Goal: Task Accomplishment & Management: Complete application form

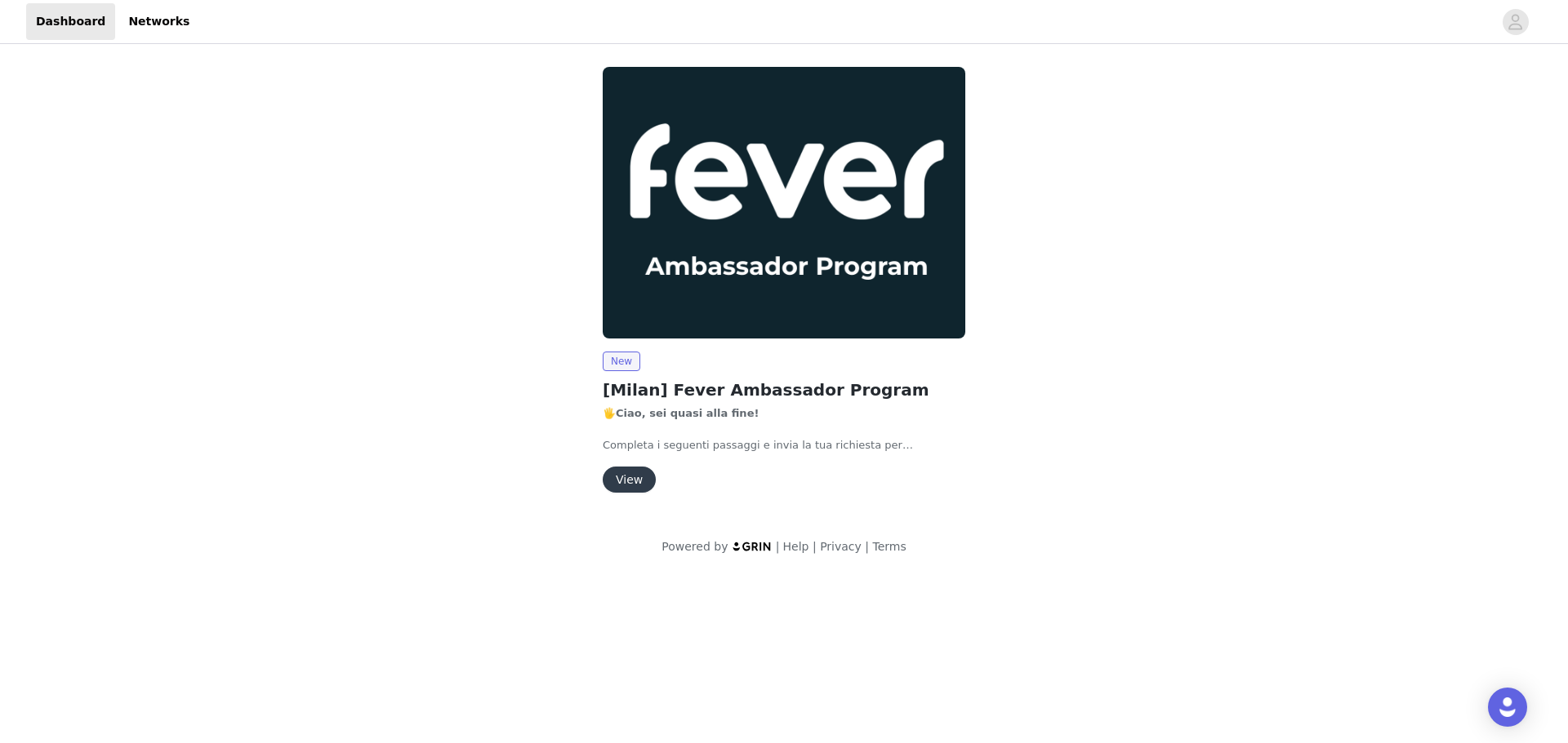
click at [620, 478] on button "View" at bounding box center [629, 480] width 53 height 26
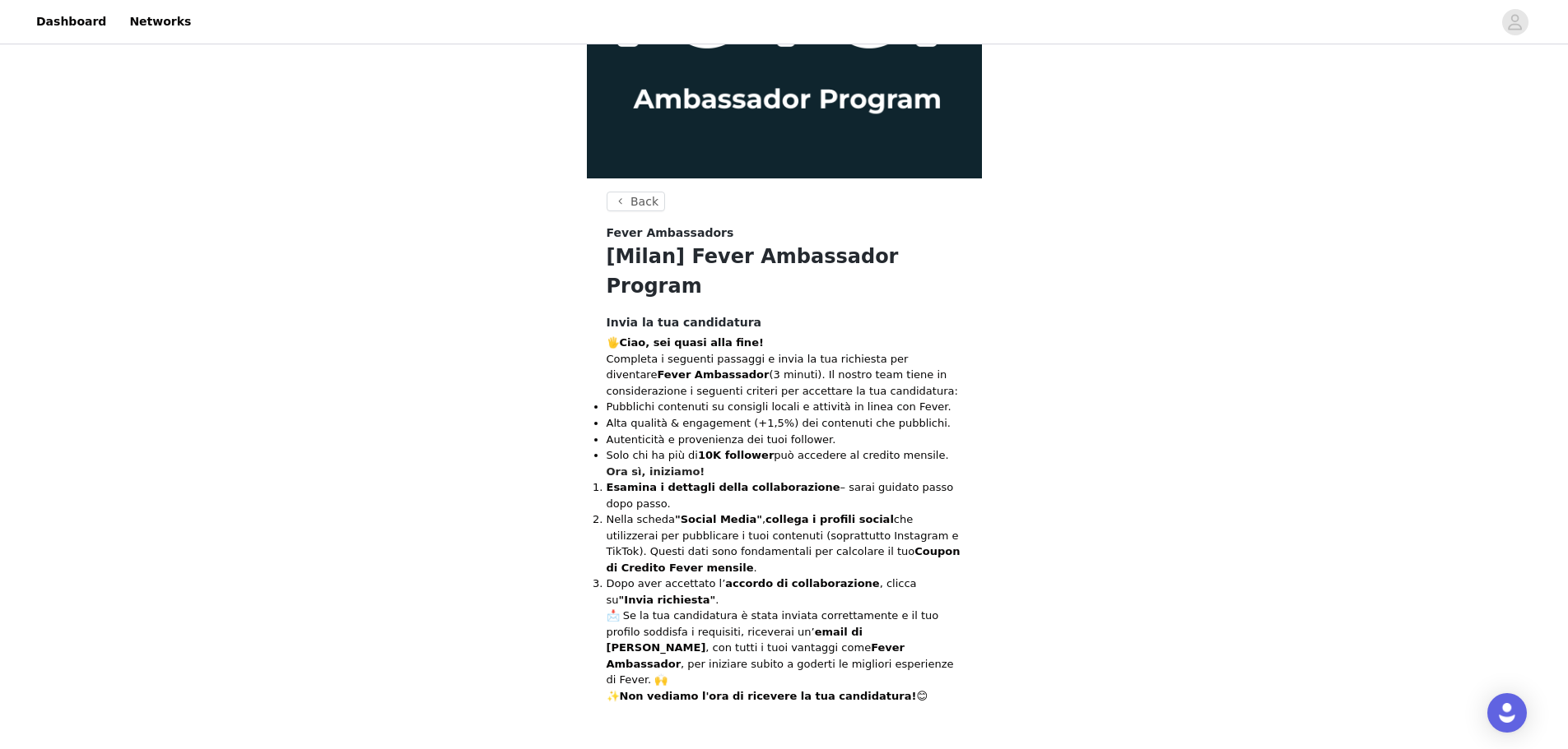
scroll to position [171, 0]
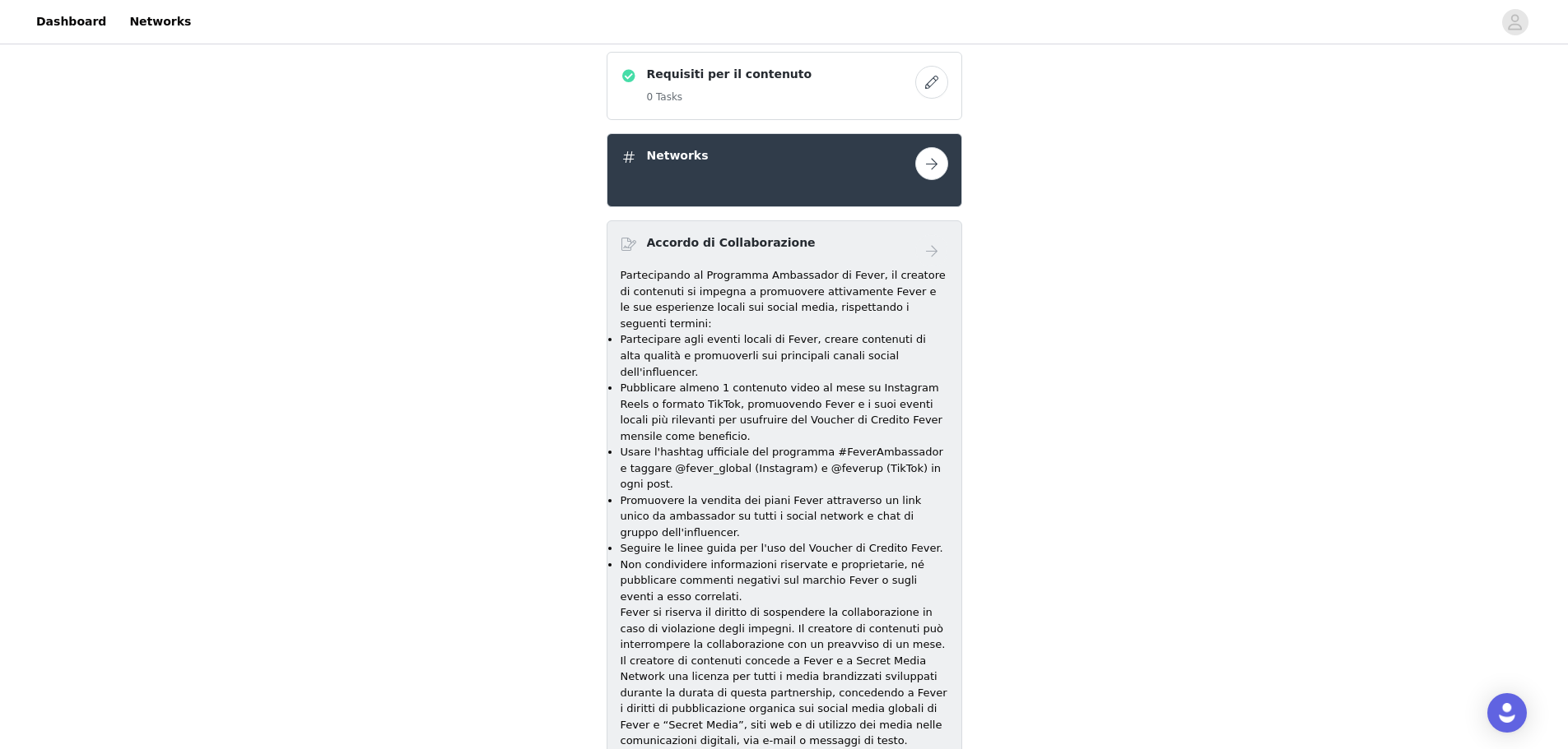
scroll to position [548, 0]
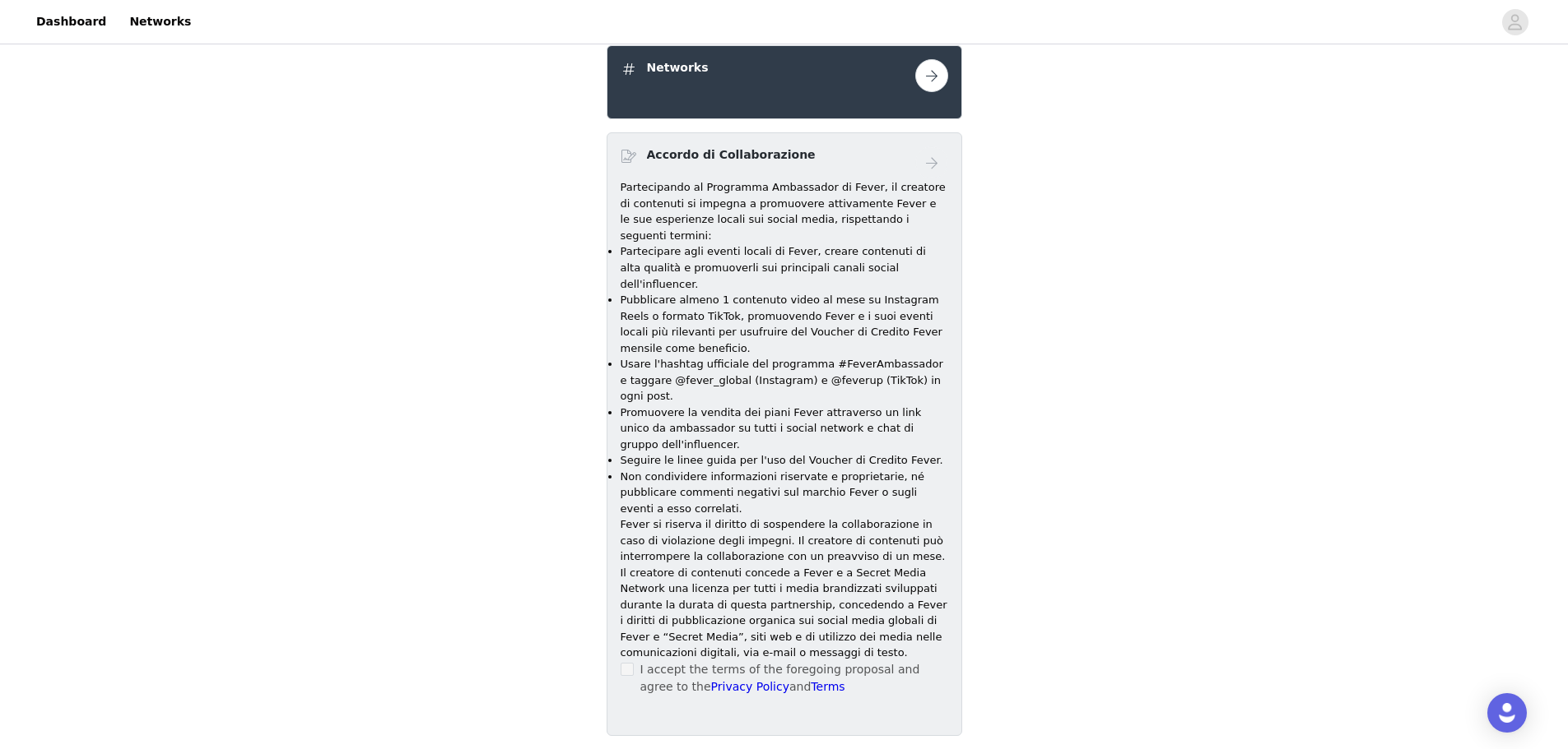
click at [623, 663] on span at bounding box center [627, 669] width 13 height 13
click at [634, 662] on div "I accept the terms of the foregoing proposal and agree to the Privacy Policy an…" at bounding box center [784, 679] width 328 height 35
click at [623, 663] on span at bounding box center [627, 669] width 13 height 13
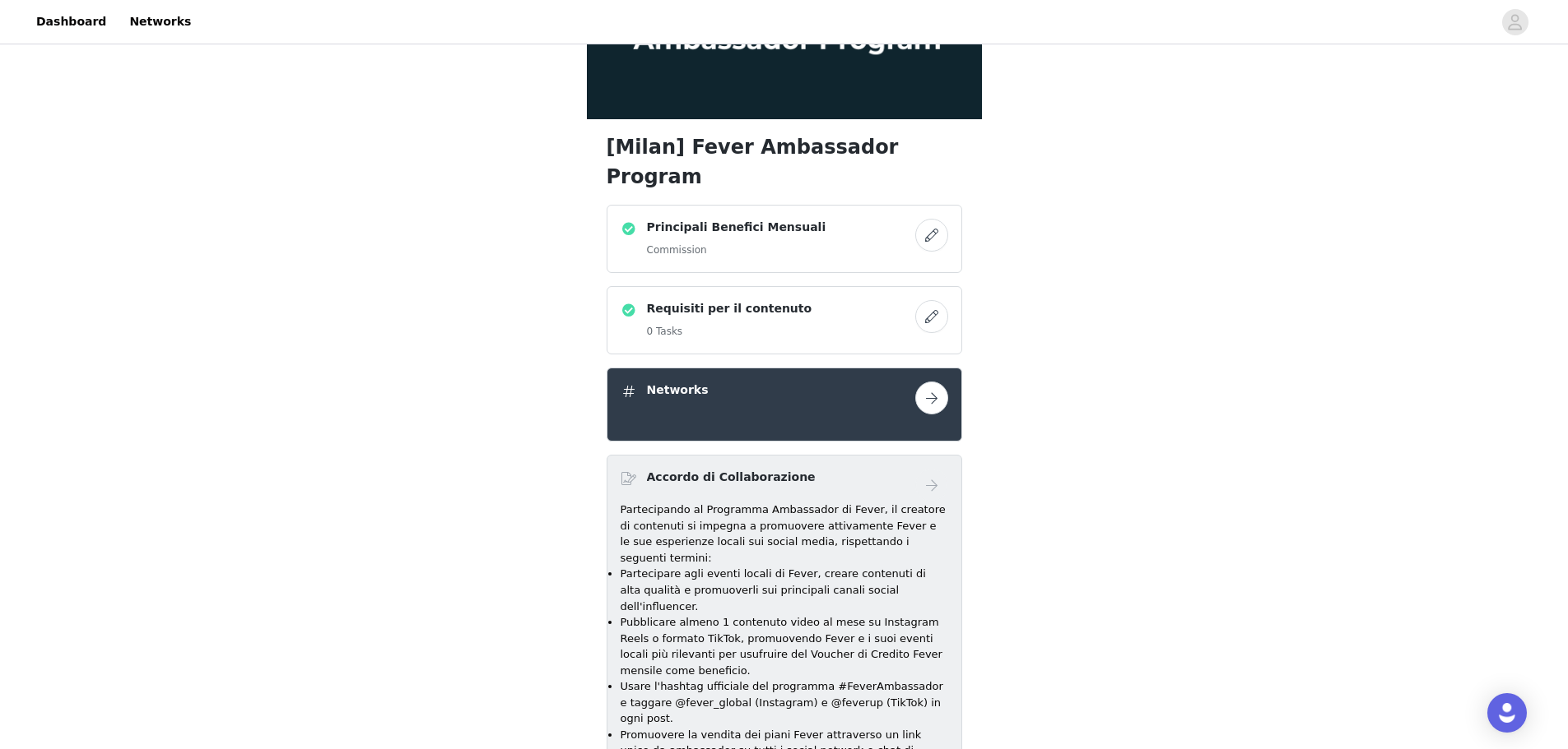
scroll to position [219, 0]
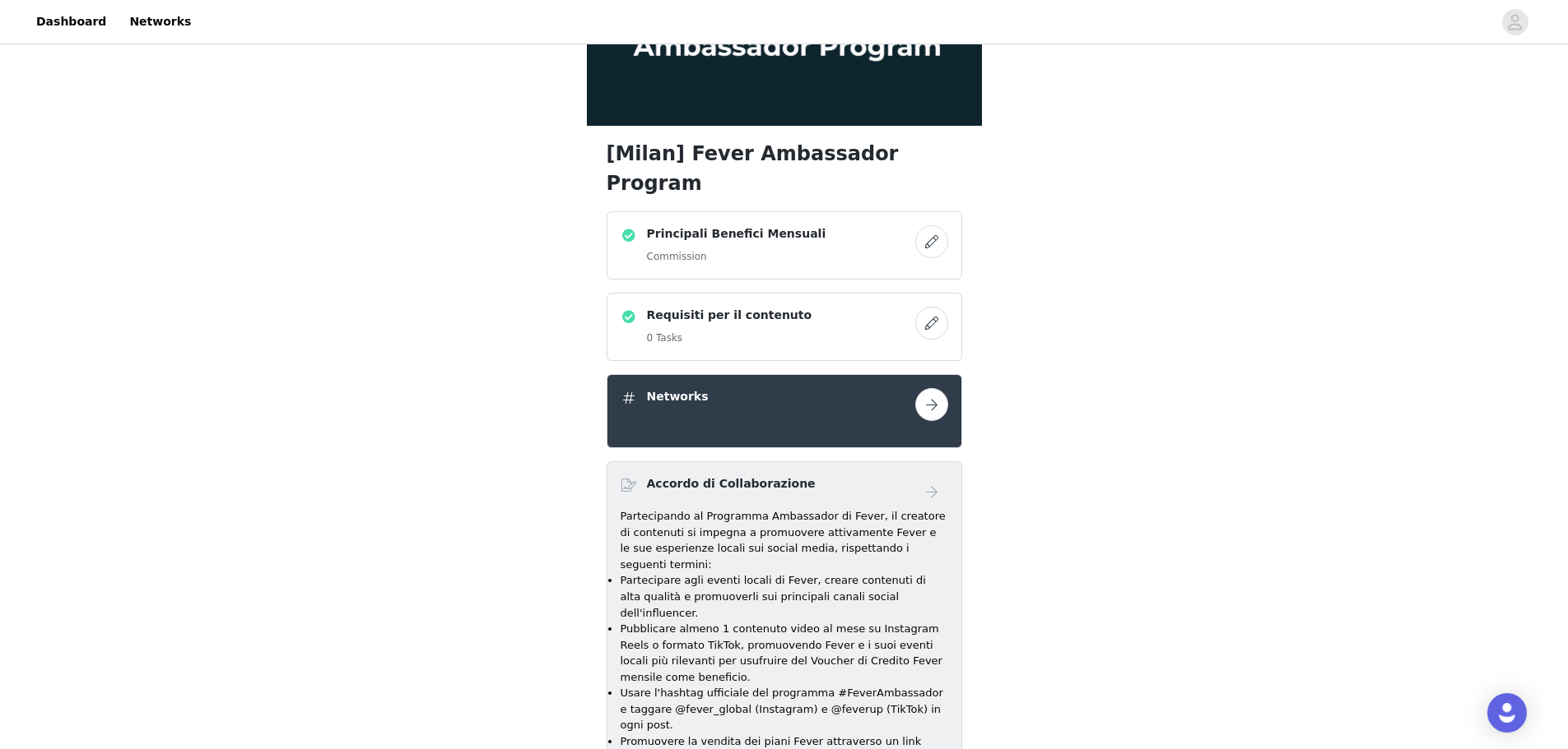
click at [939, 389] on button "button" at bounding box center [931, 405] width 33 height 33
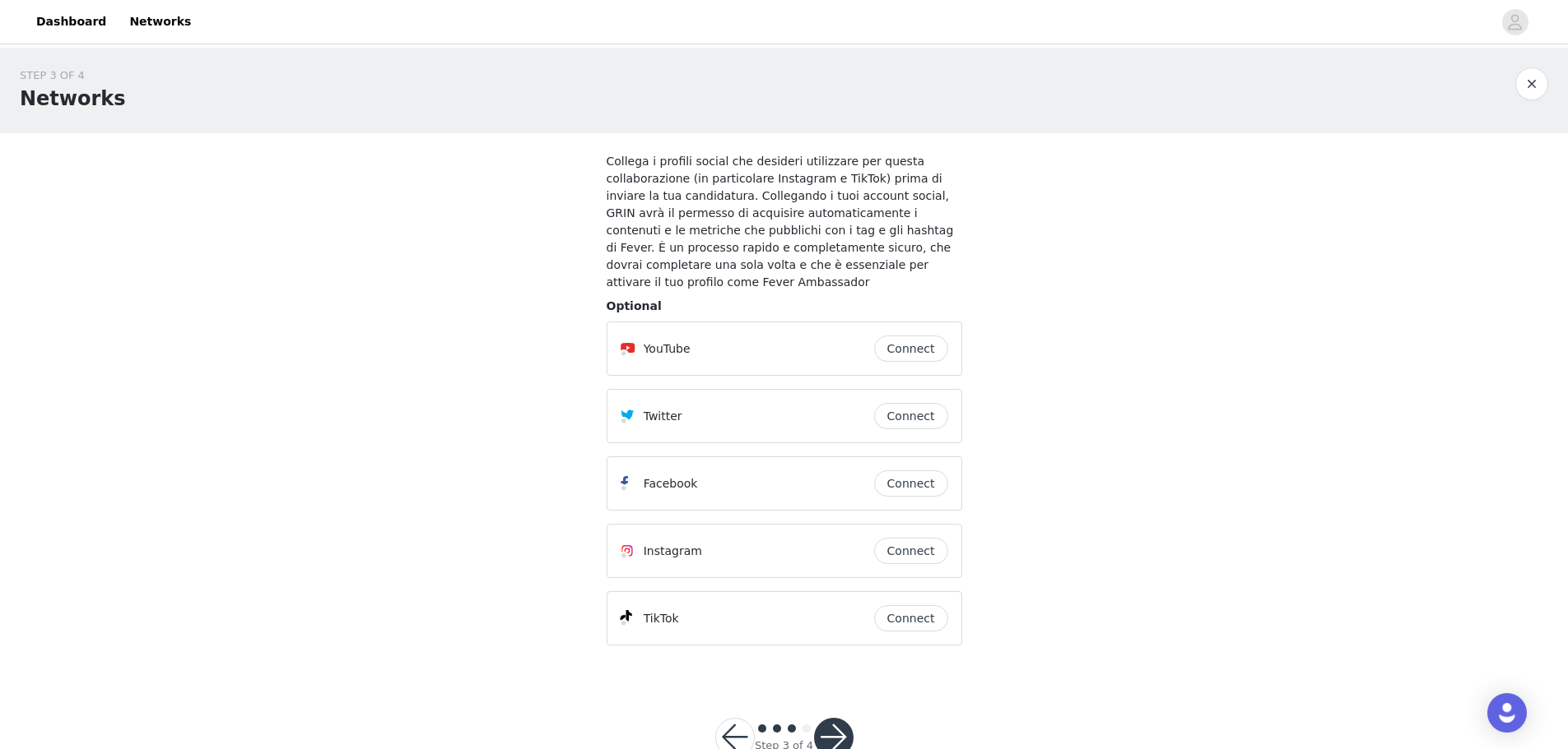
click at [913, 538] on button "Connect" at bounding box center [911, 551] width 74 height 26
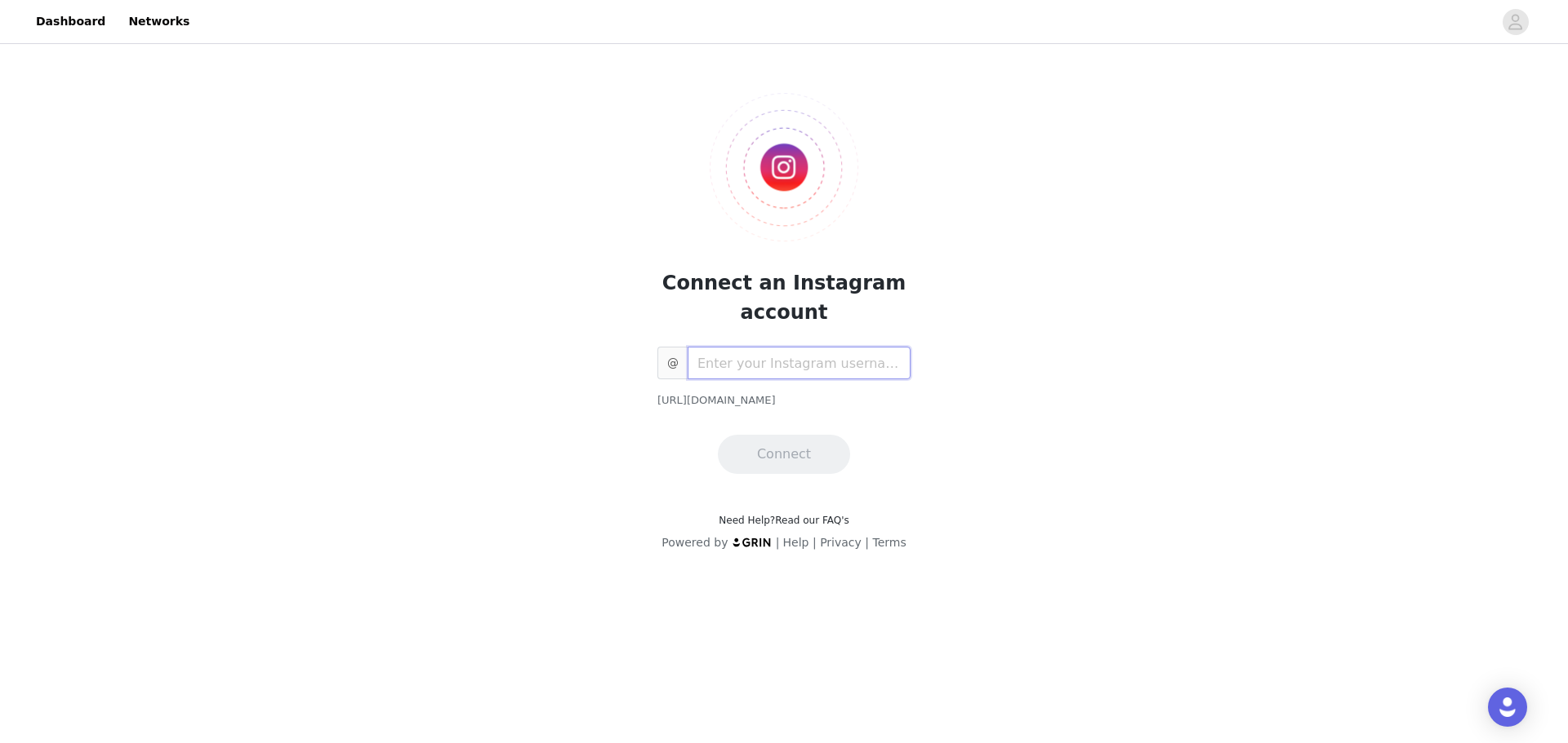
click at [743, 369] on input "text" at bounding box center [798, 362] width 223 height 33
type input "its.prosble.ugc"
click at [763, 441] on button "Connect" at bounding box center [784, 454] width 132 height 39
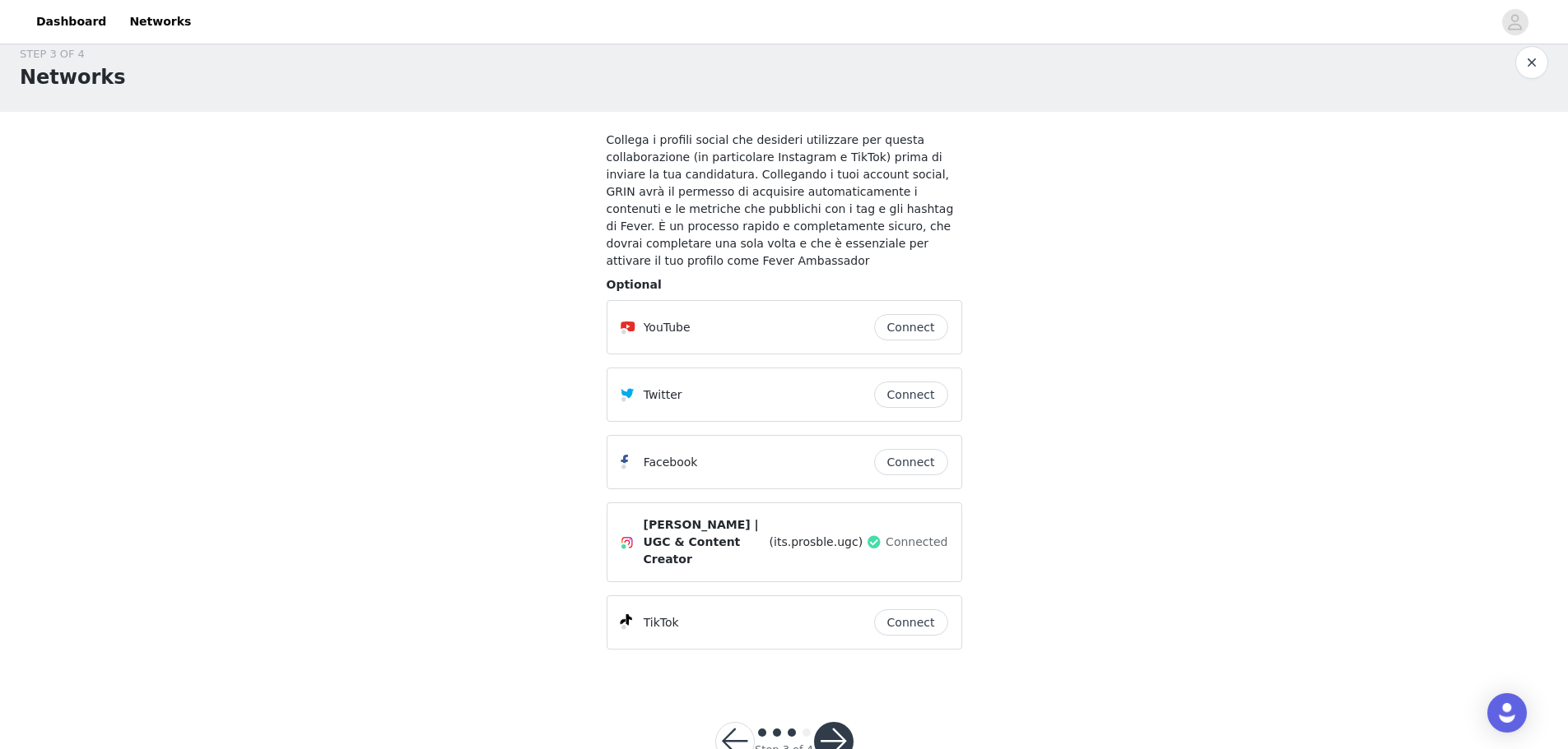
scroll to position [38, 0]
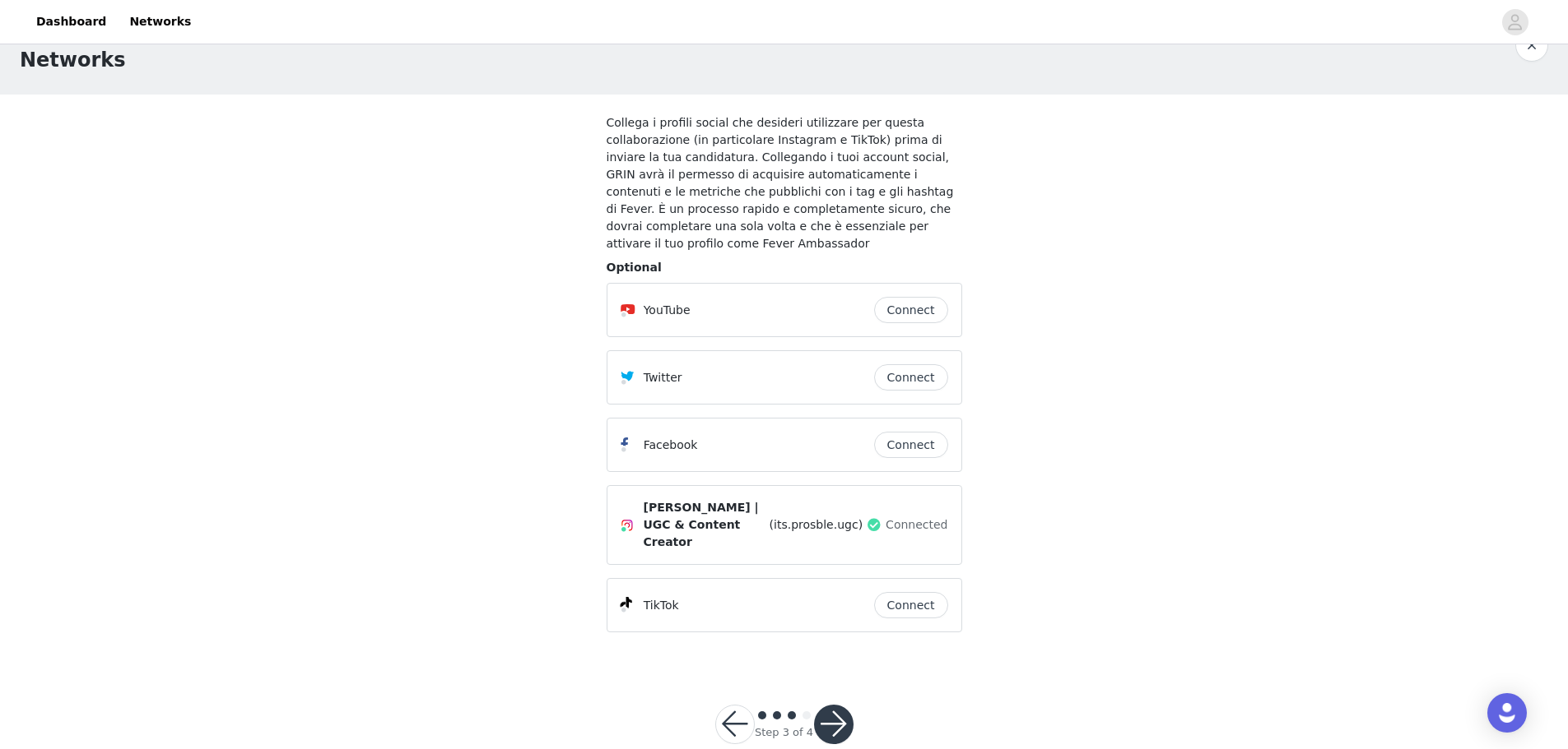
click at [915, 592] on button "Connect" at bounding box center [911, 605] width 74 height 26
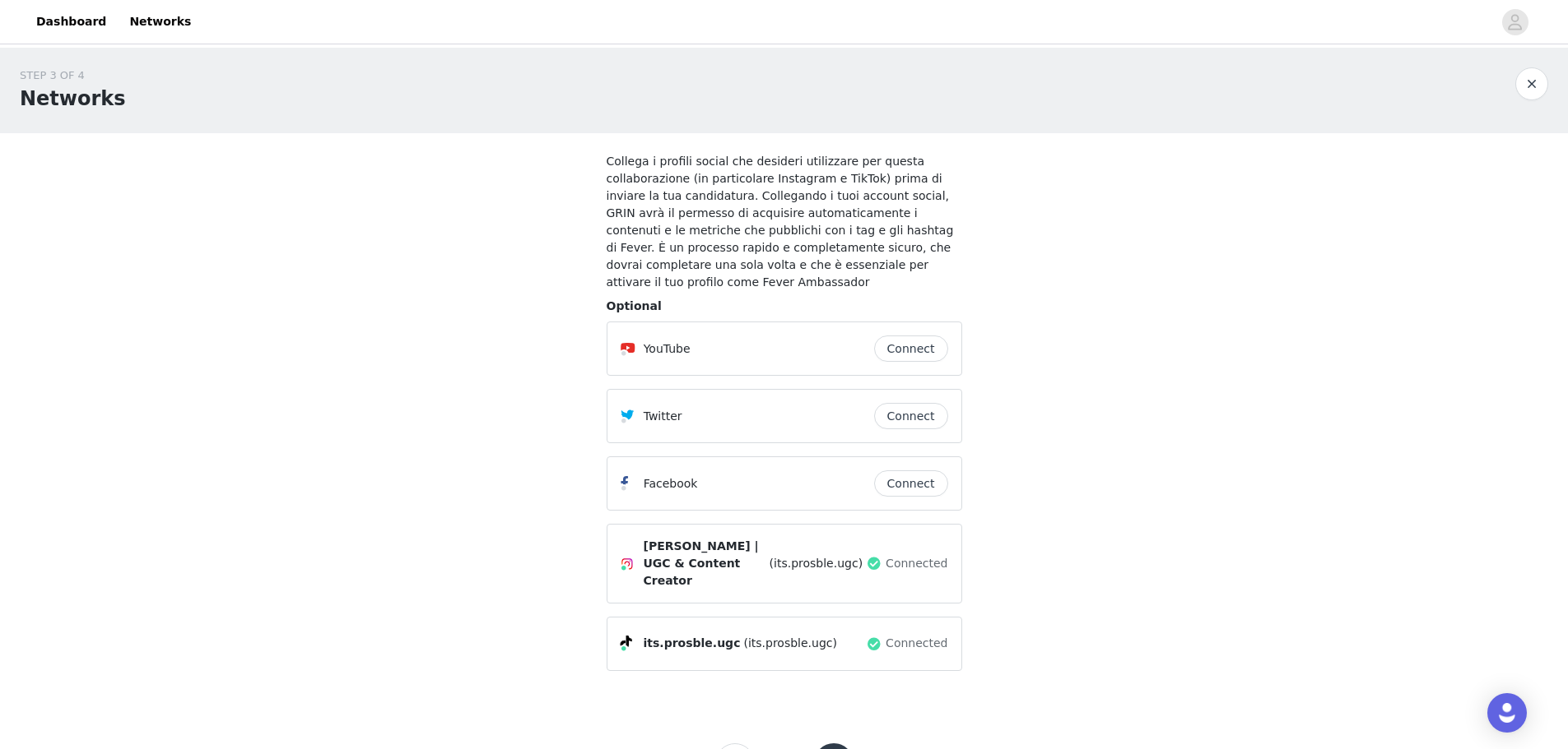
click at [828, 743] on button "button" at bounding box center [834, 763] width 39 height 39
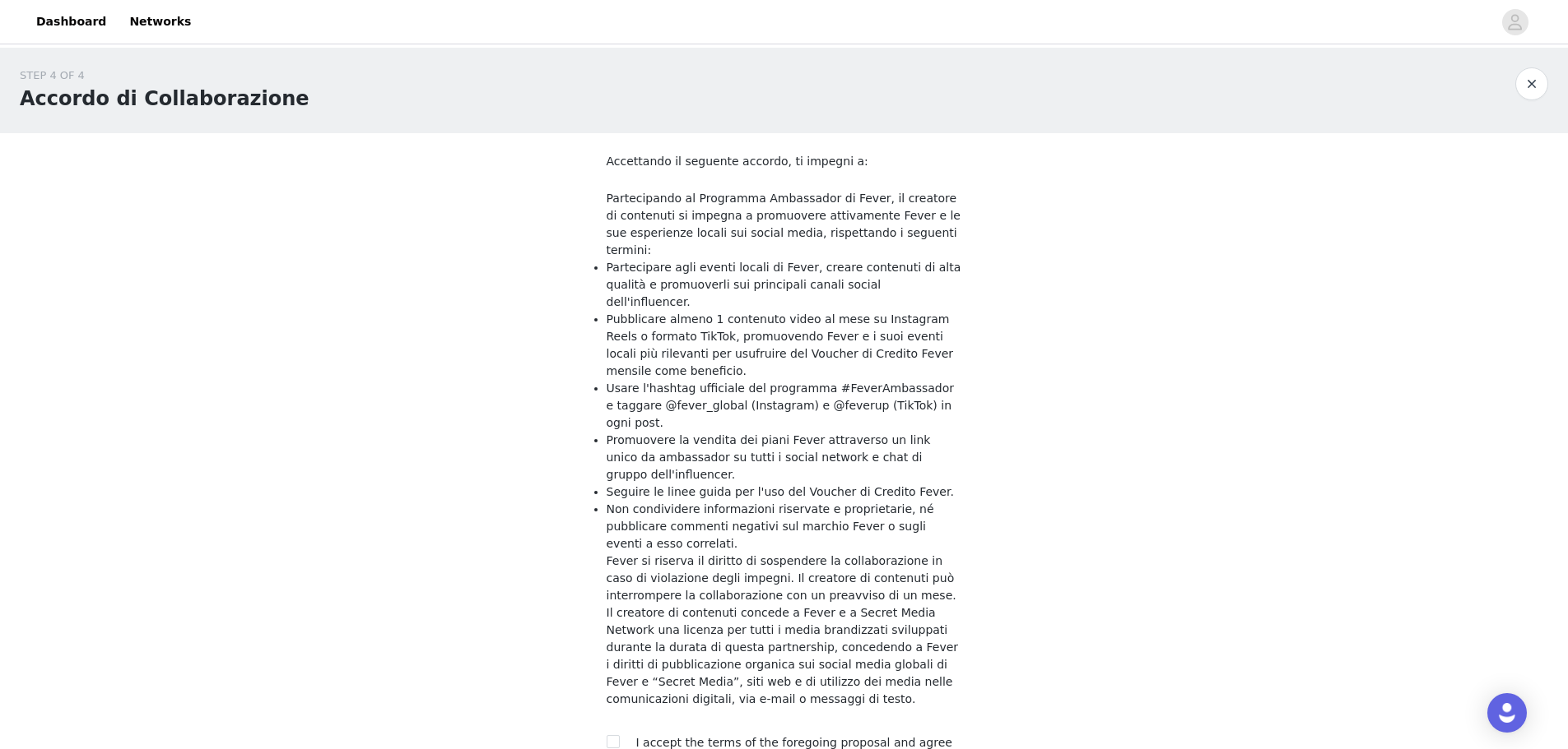
click at [608, 629] on div "Accettando il seguente accordo, ti impegni a: Partecipando al Programma Ambassa…" at bounding box center [784, 464] width 356 height 622
click at [609, 735] on input "checkbox" at bounding box center [612, 741] width 11 height 11
checkbox input "true"
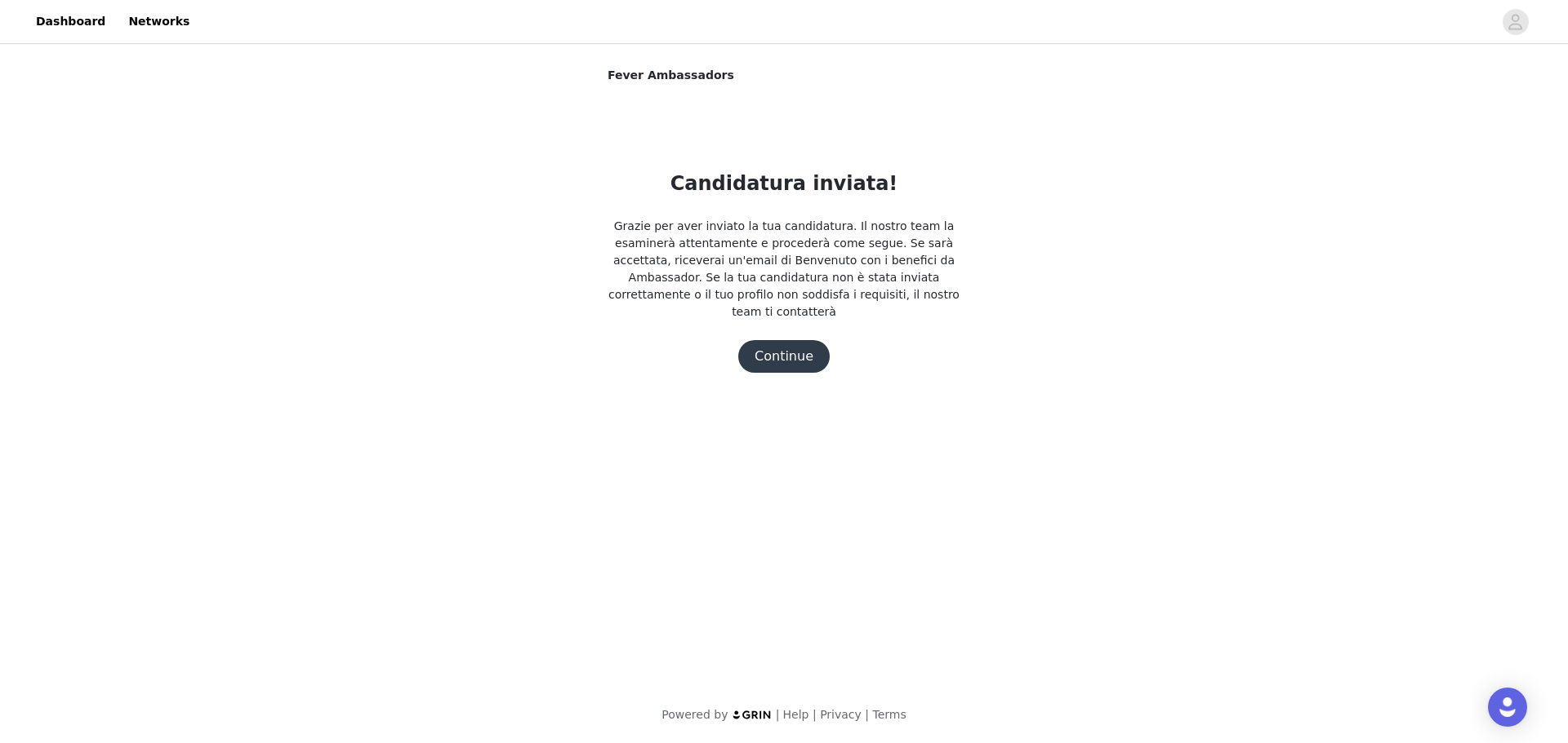
click at [811, 344] on button "Continue" at bounding box center [784, 356] width 91 height 33
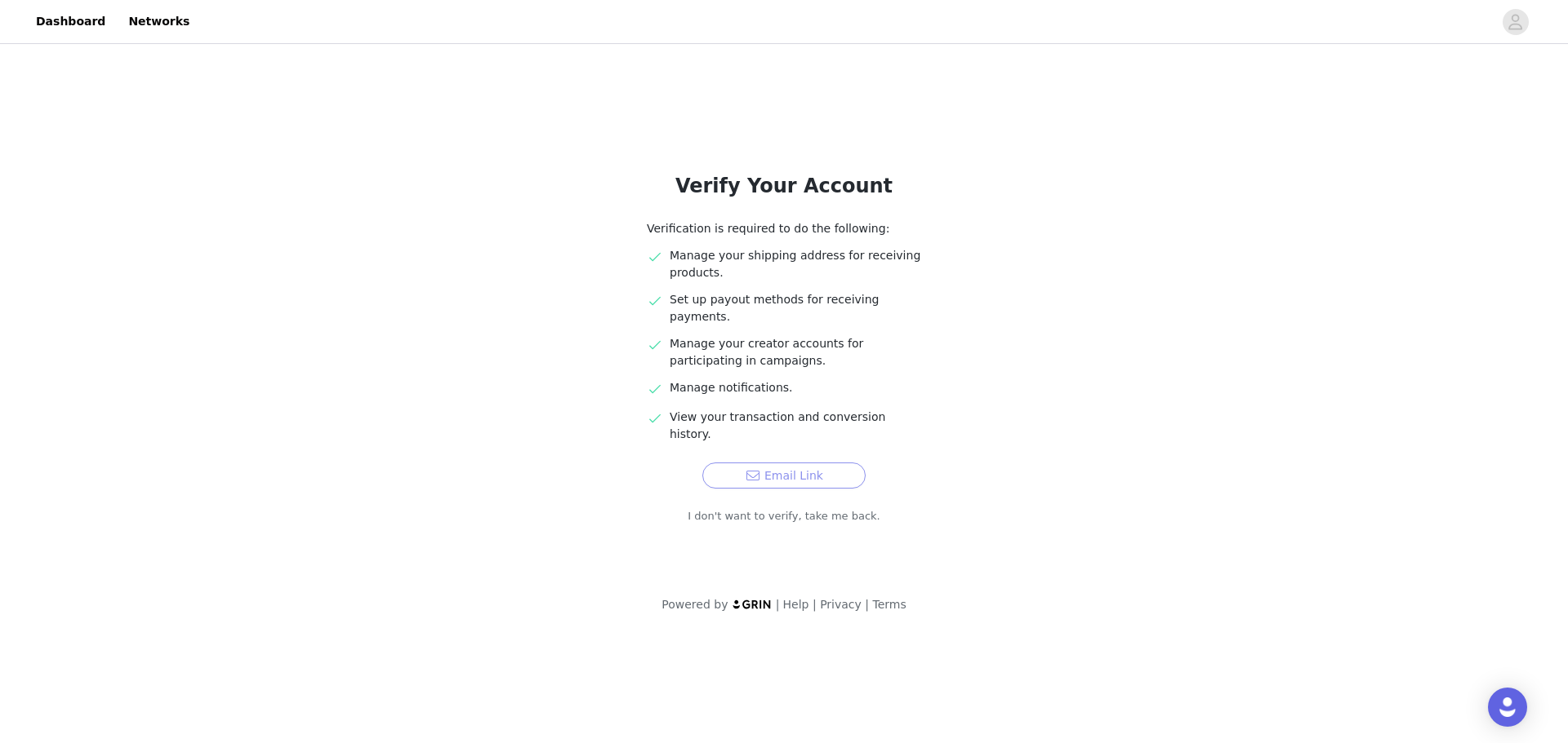
click at [805, 463] on button "Email Link" at bounding box center [784, 476] width 163 height 26
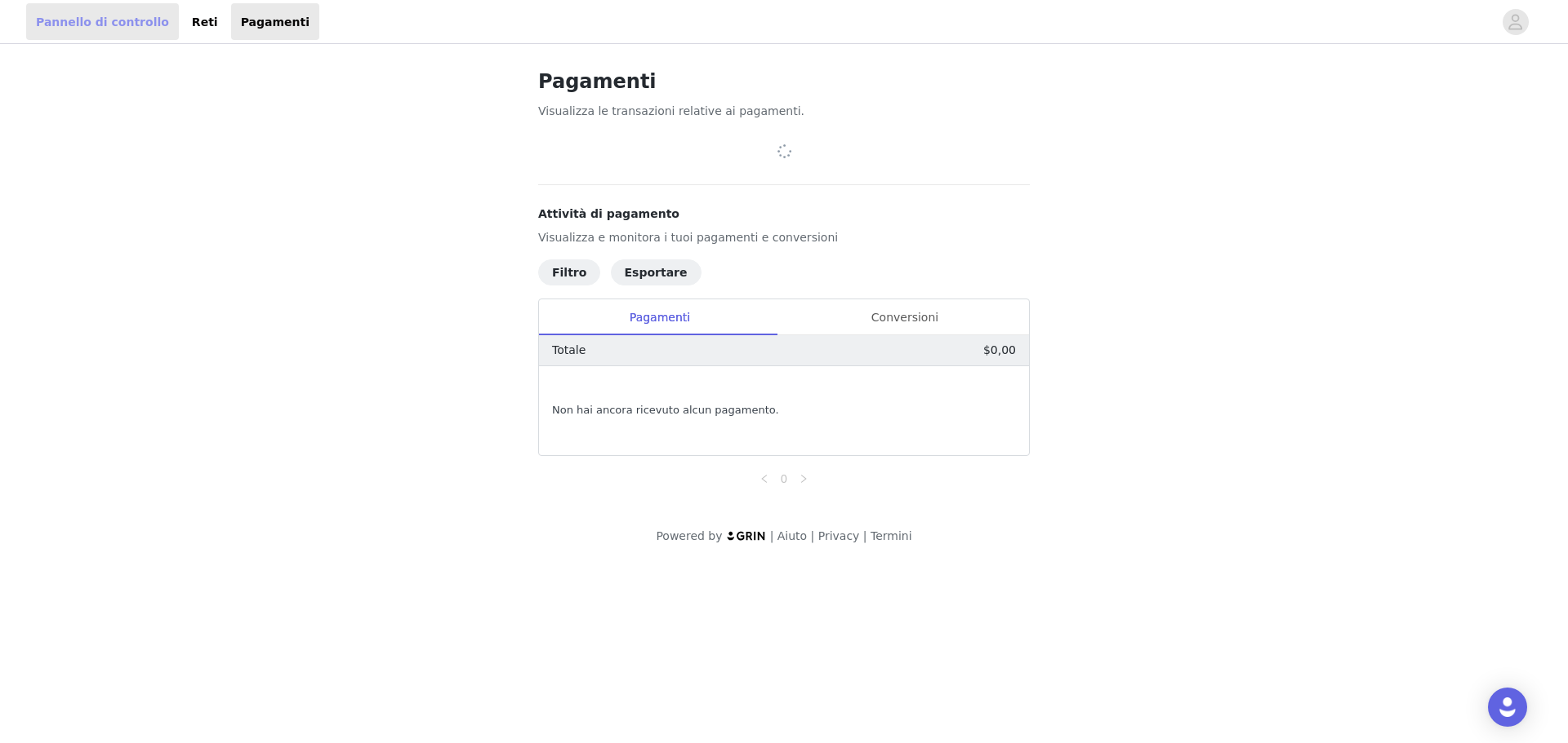
drag, startPoint x: 94, startPoint y: 31, endPoint x: 101, endPoint y: 49, distance: 19.3
click at [94, 31] on link "Pannello di controllo" at bounding box center [102, 21] width 153 height 36
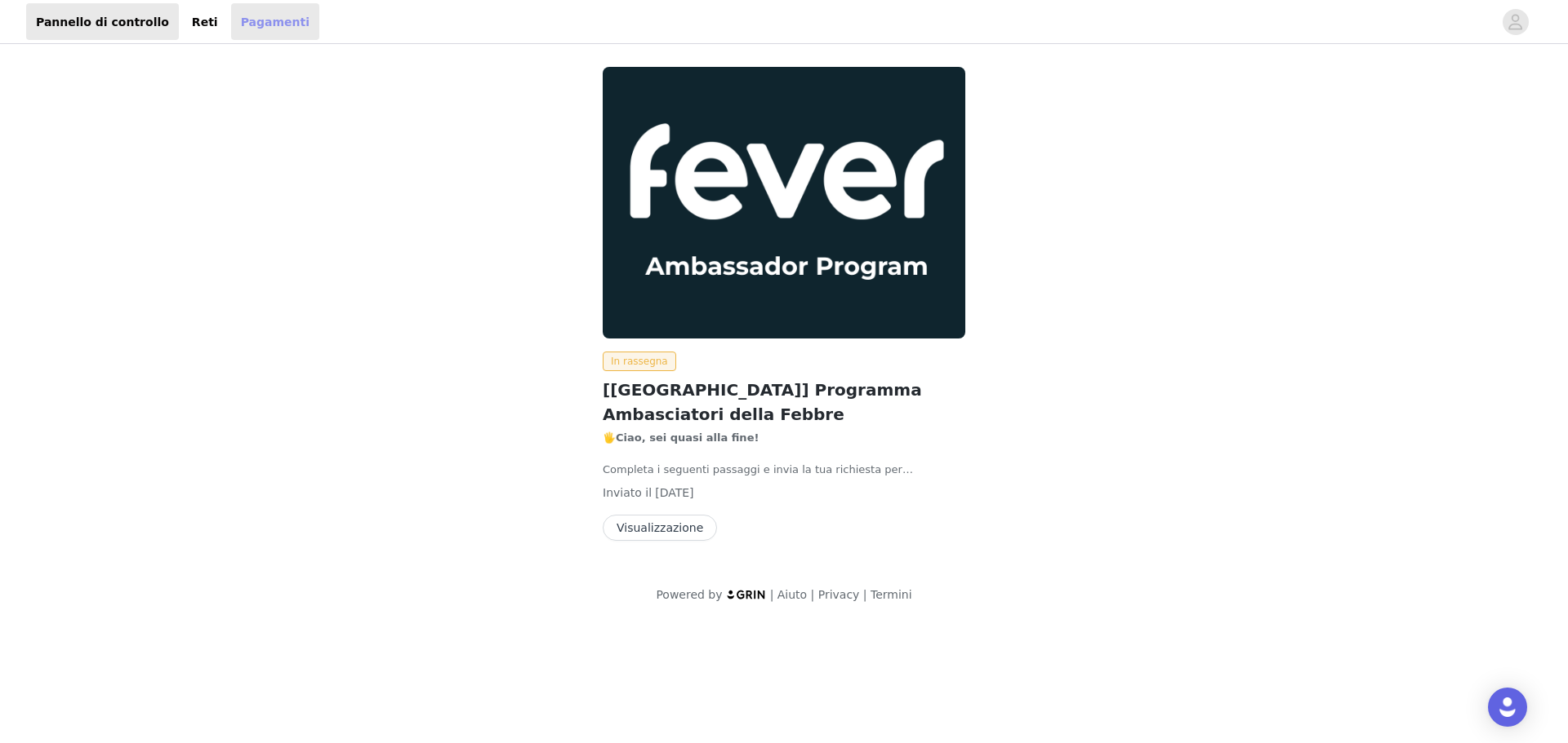
click at [241, 28] on font "Pagamenti" at bounding box center [276, 21] width 69 height 13
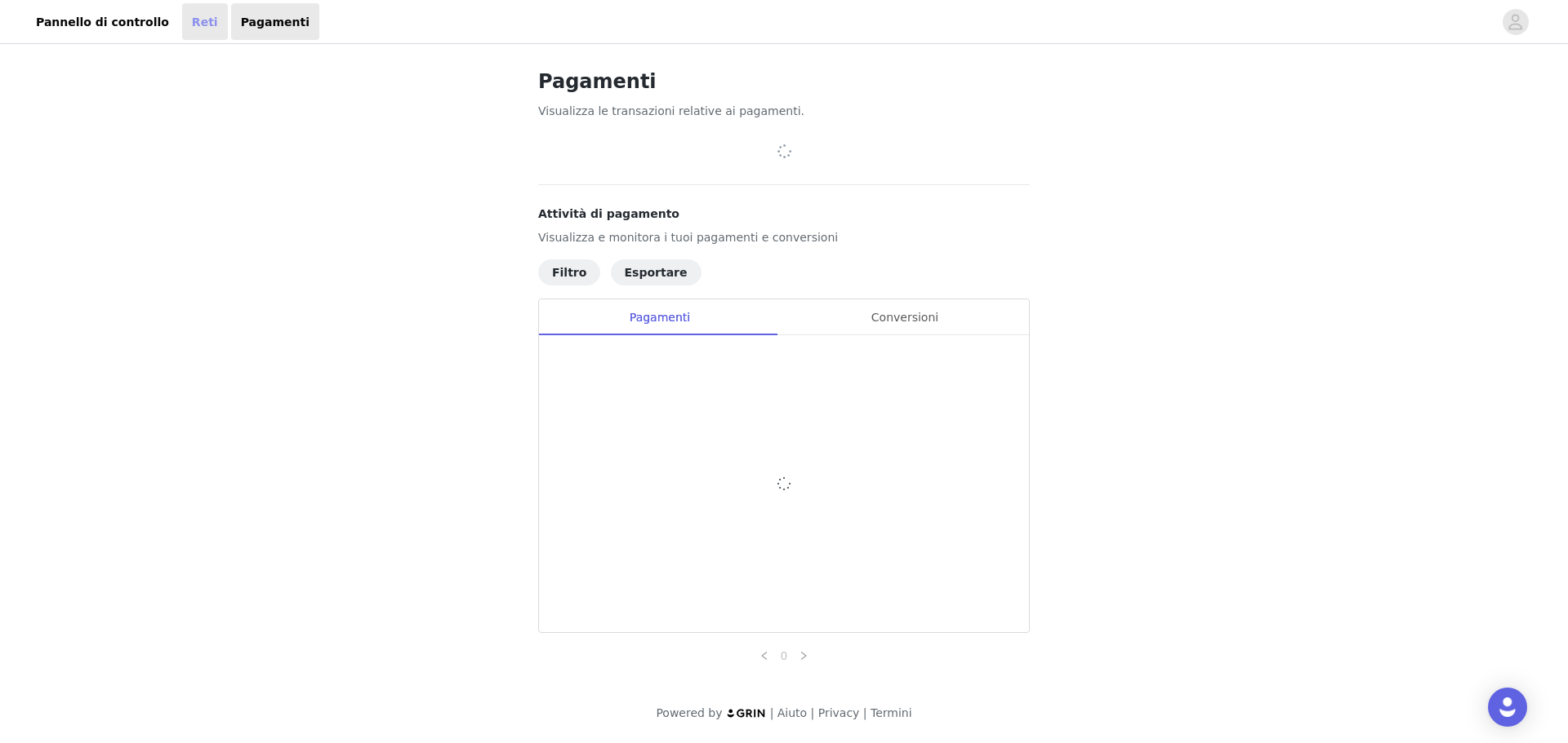
click at [188, 20] on link "Reti" at bounding box center [204, 21] width 46 height 36
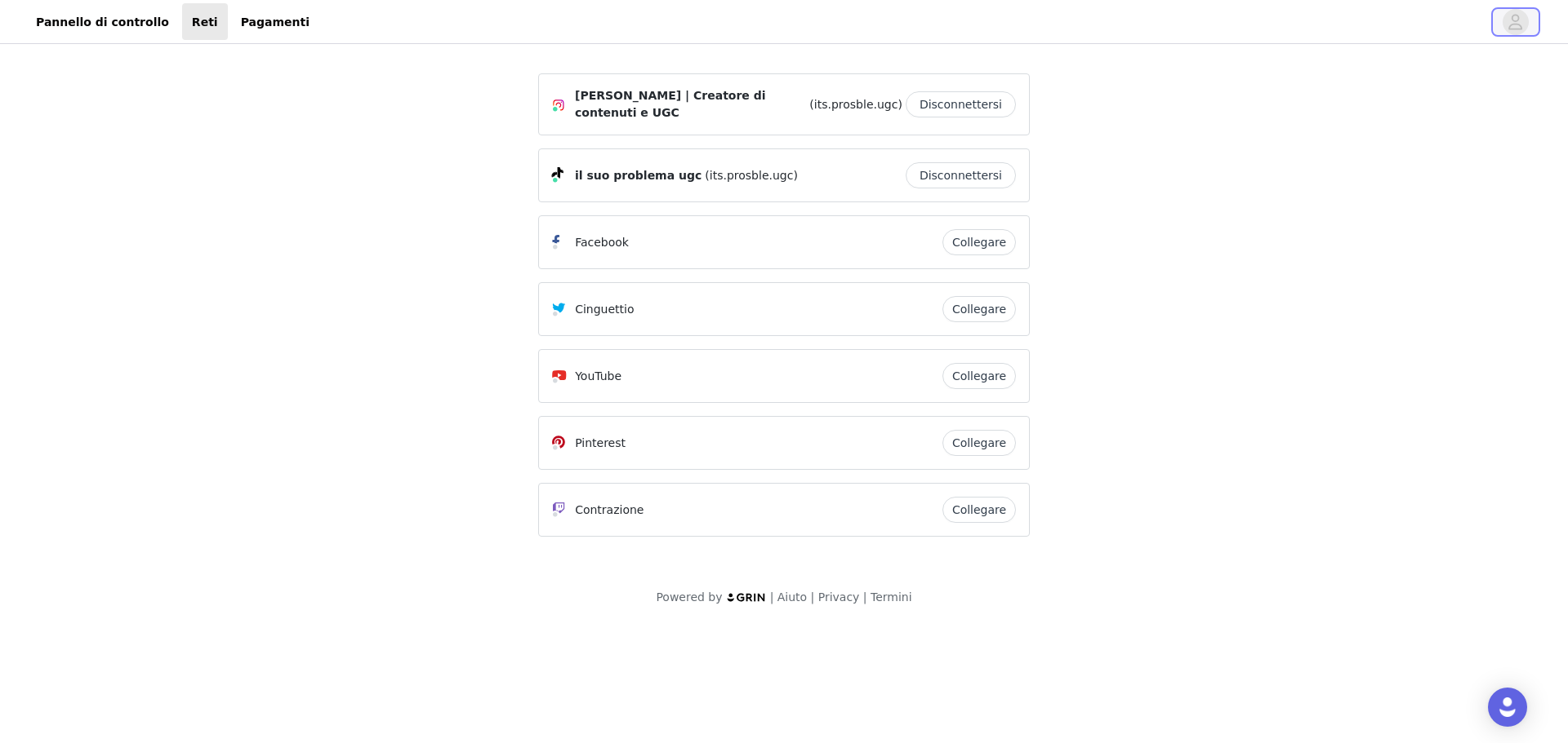
click at [1521, 25] on icon "avatar" at bounding box center [1516, 21] width 14 height 16
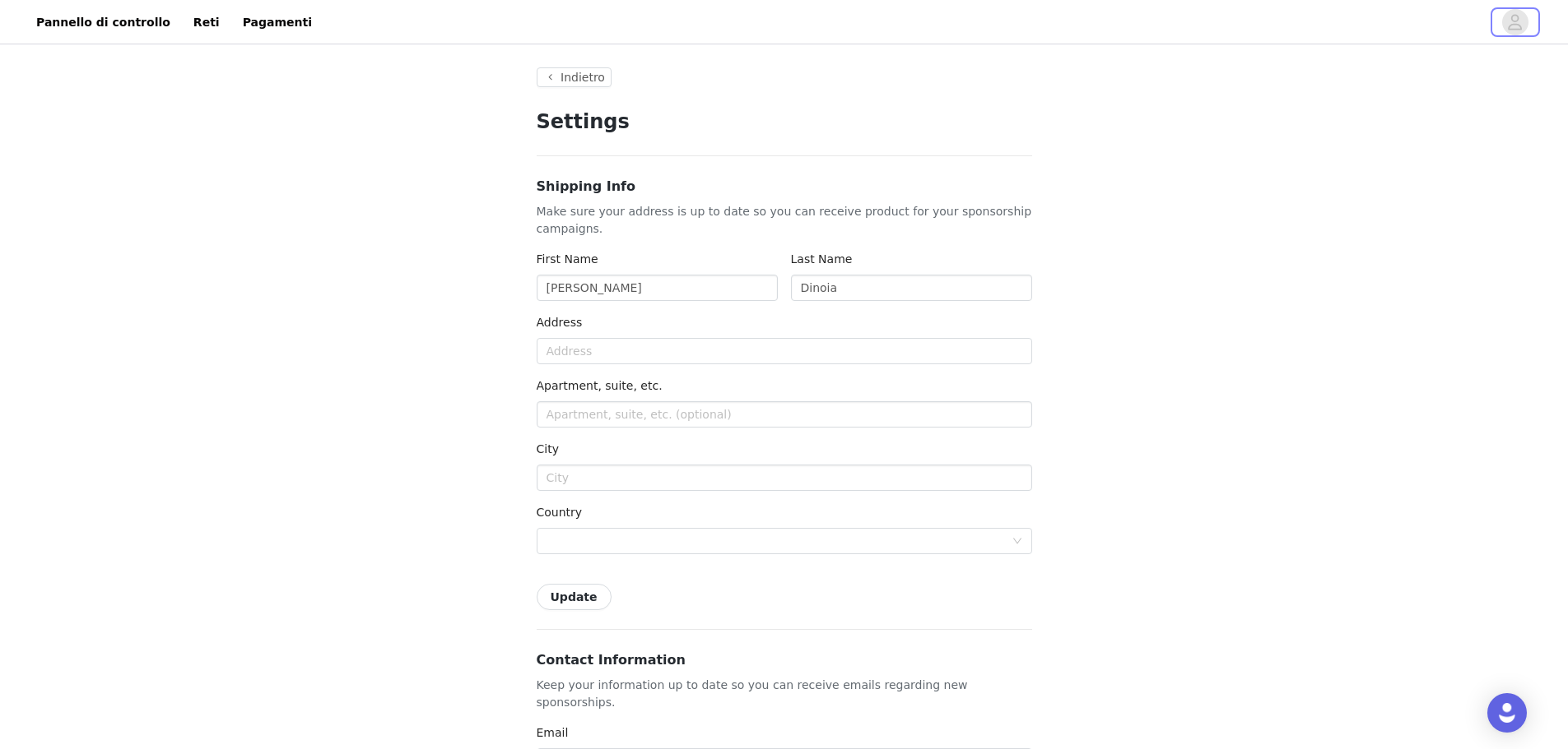
type input "+1 ([GEOGRAPHIC_DATA])"
click at [637, 361] on input "text" at bounding box center [784, 351] width 496 height 26
type input "[STREET_ADDRESS][PERSON_NAME]"
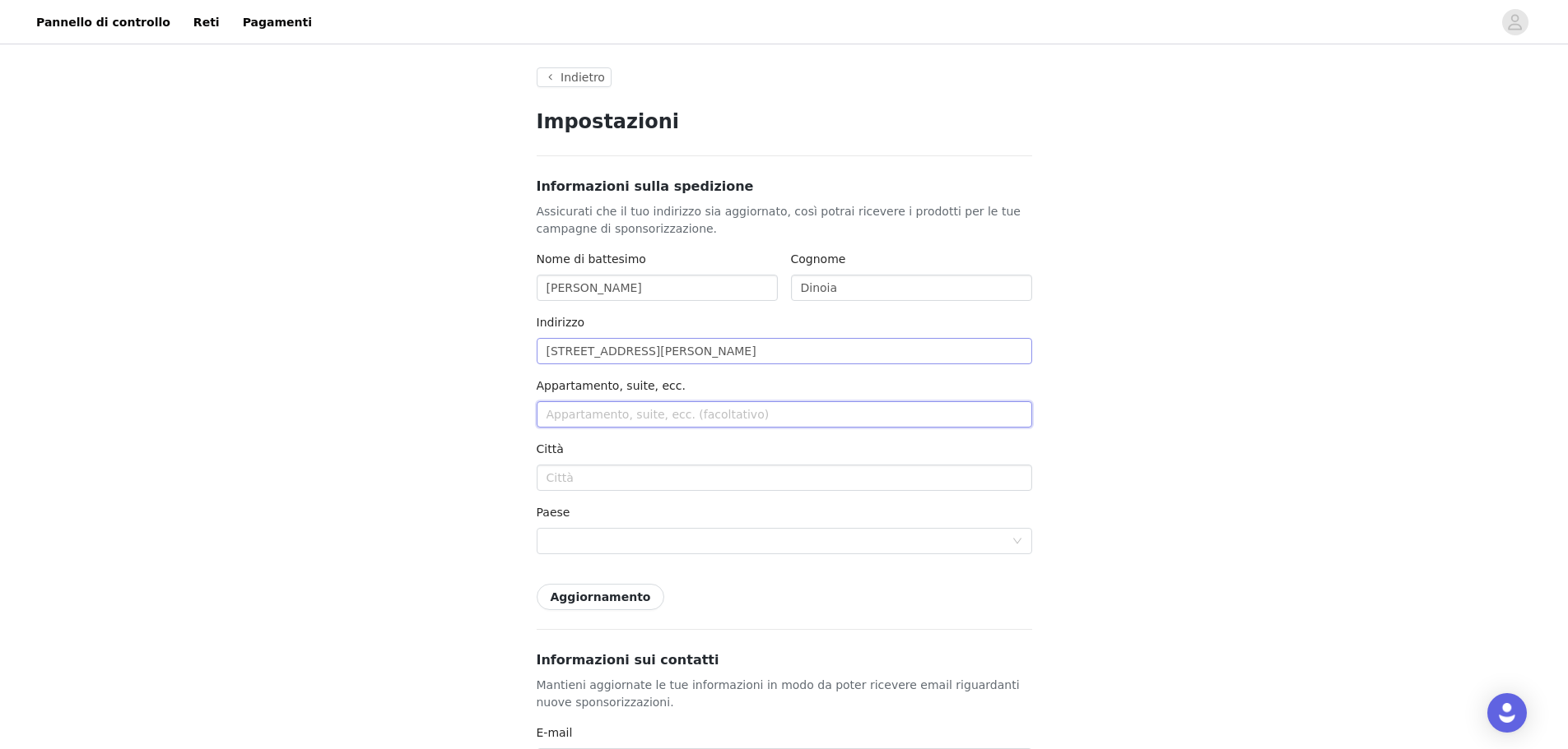
type input "6 piano dinoia piccolo"
type input "barletta"
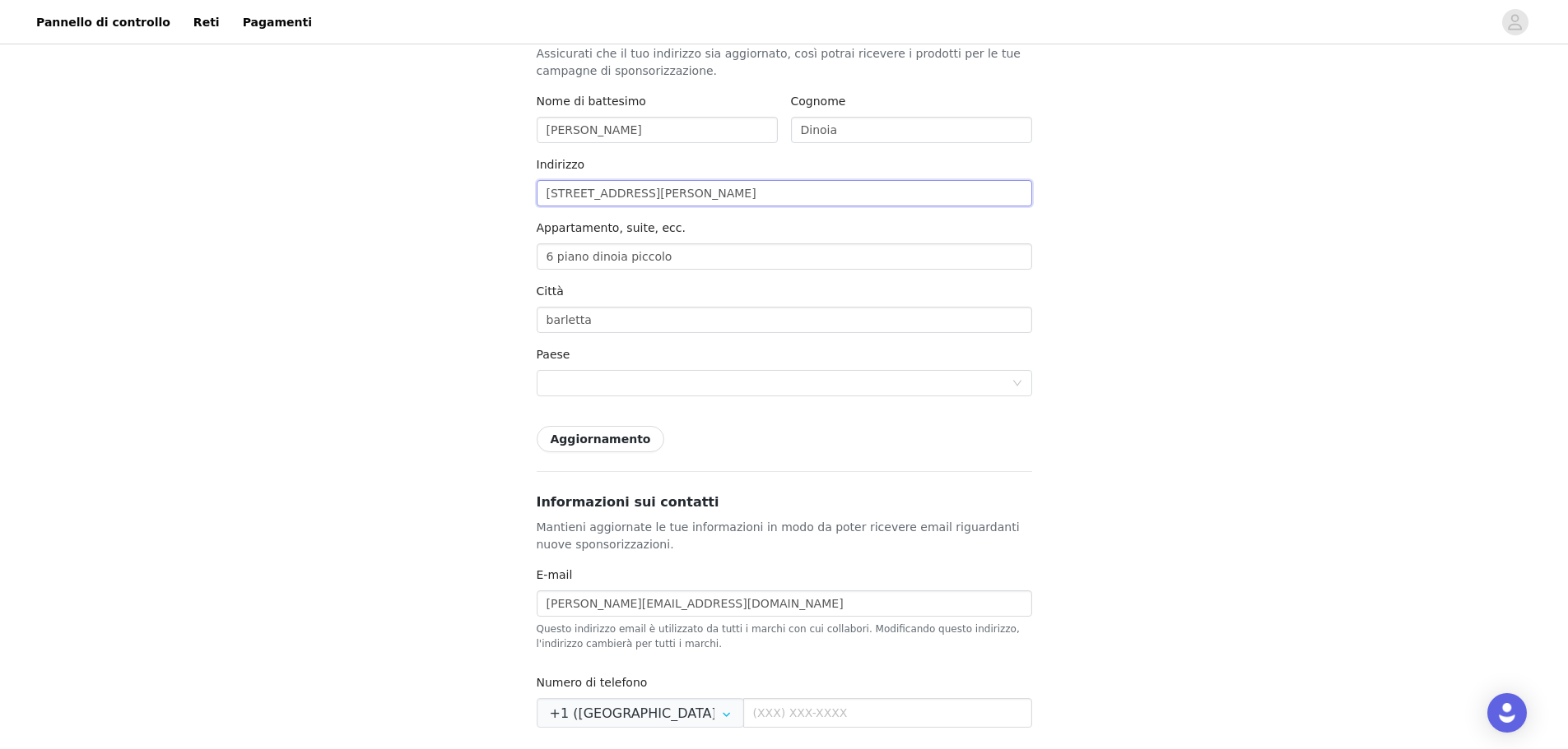
scroll to position [164, 0]
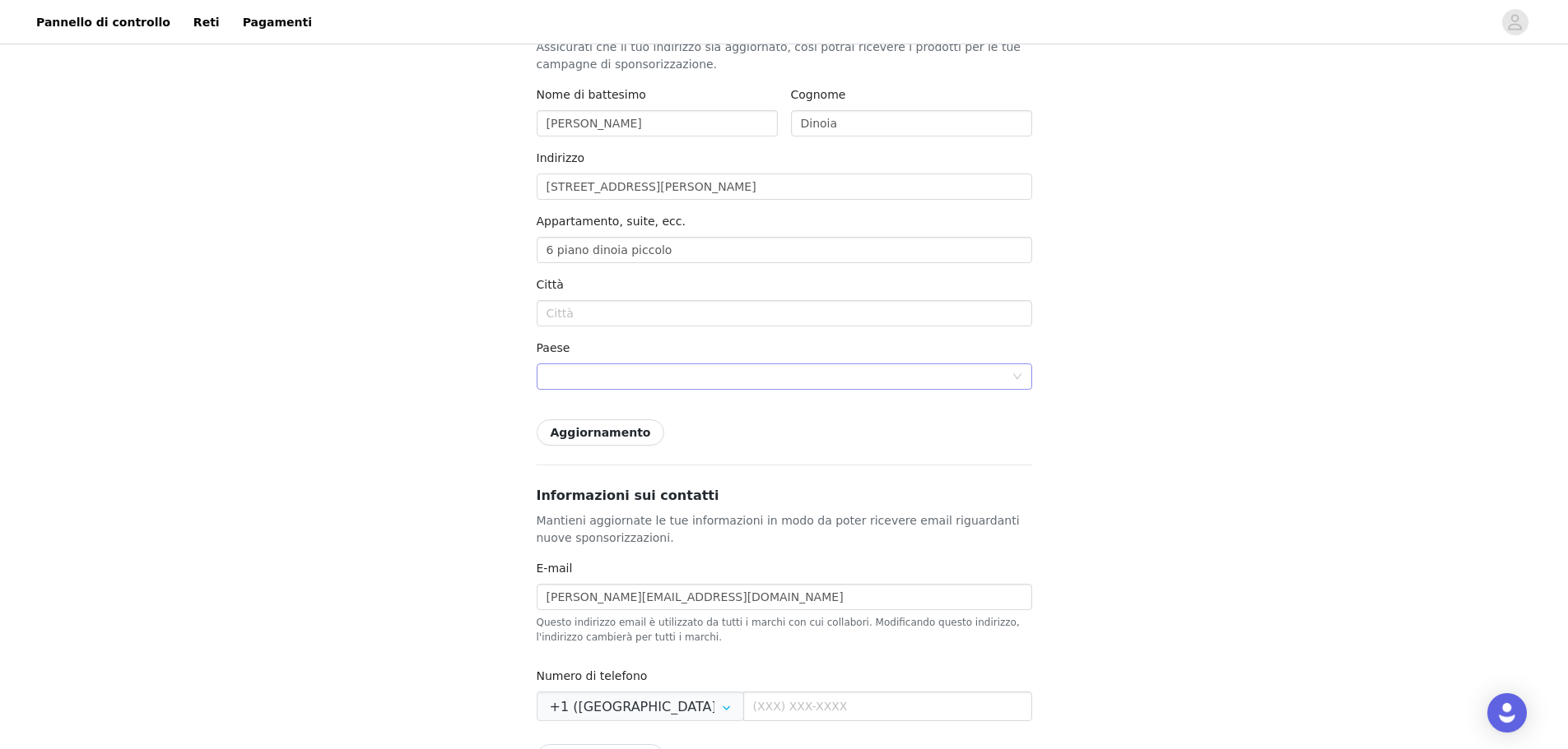
click at [651, 379] on div at bounding box center [778, 376] width 465 height 24
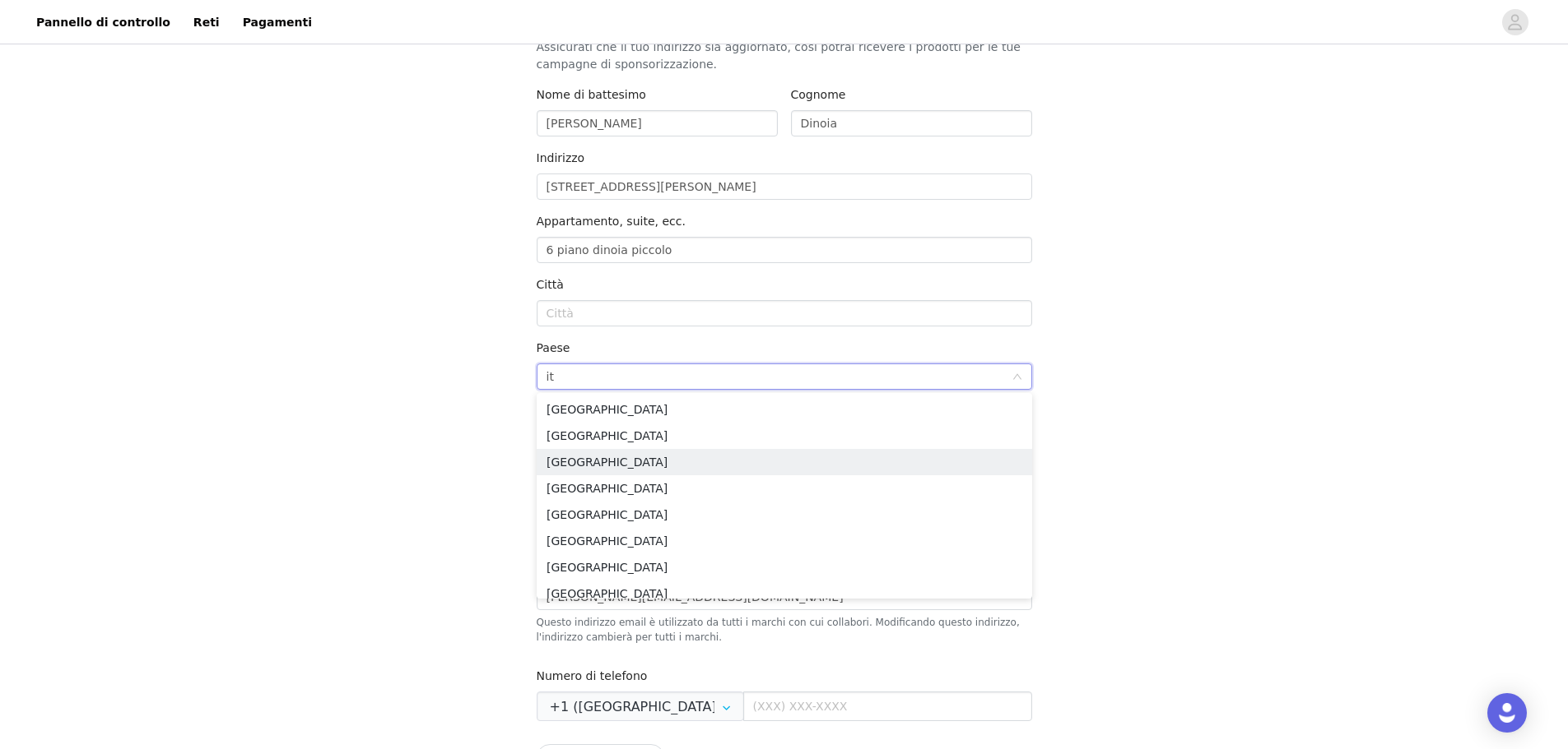
type input "ita"
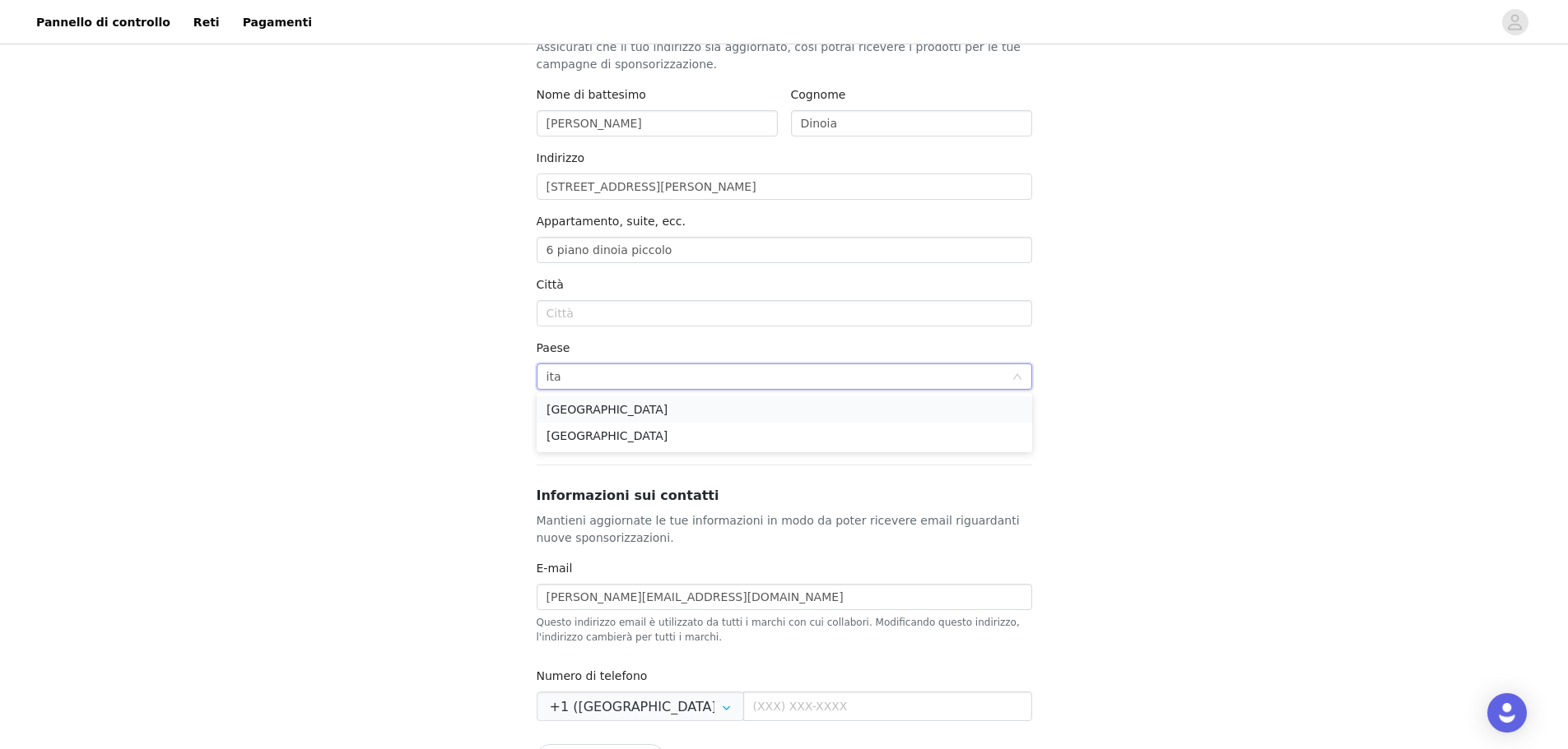
click at [588, 411] on li "[GEOGRAPHIC_DATA]" at bounding box center [784, 409] width 496 height 26
click at [615, 316] on input "text" at bounding box center [784, 313] width 496 height 26
type input "barletta"
type input "76121"
click at [742, 385] on div at bounding box center [778, 376] width 126 height 24
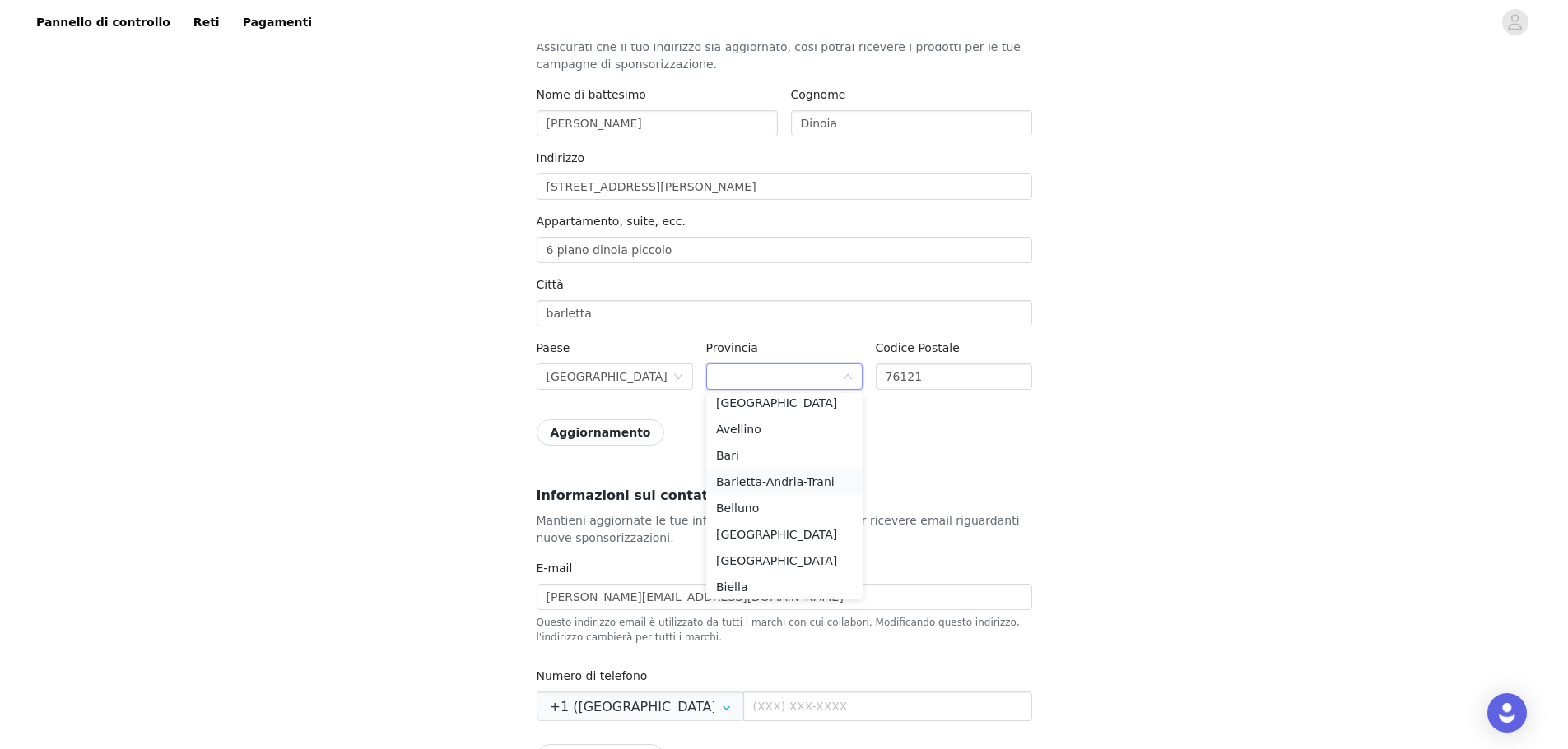
click at [794, 482] on li "Barletta-Andria-Trani" at bounding box center [784, 482] width 157 height 26
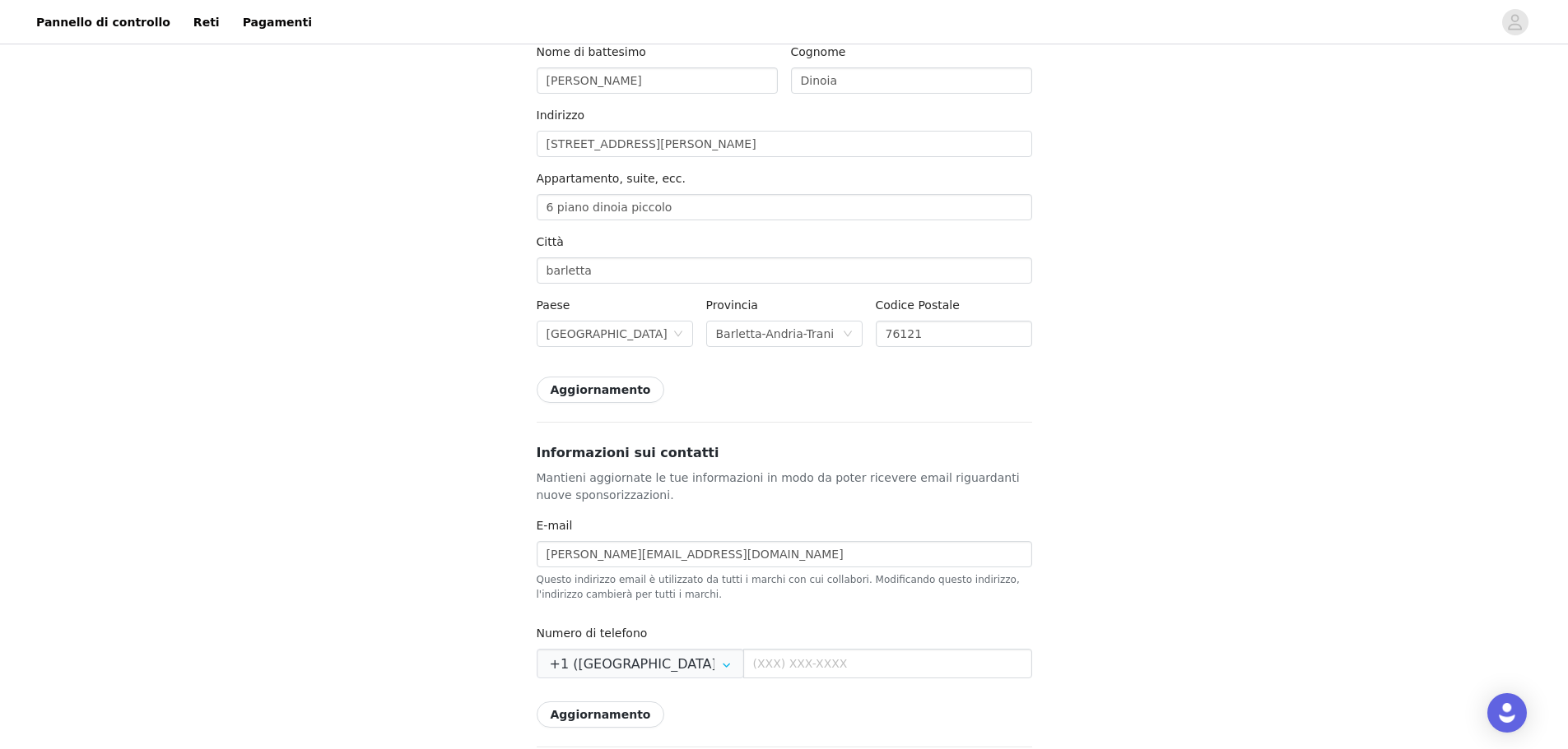
scroll to position [247, 0]
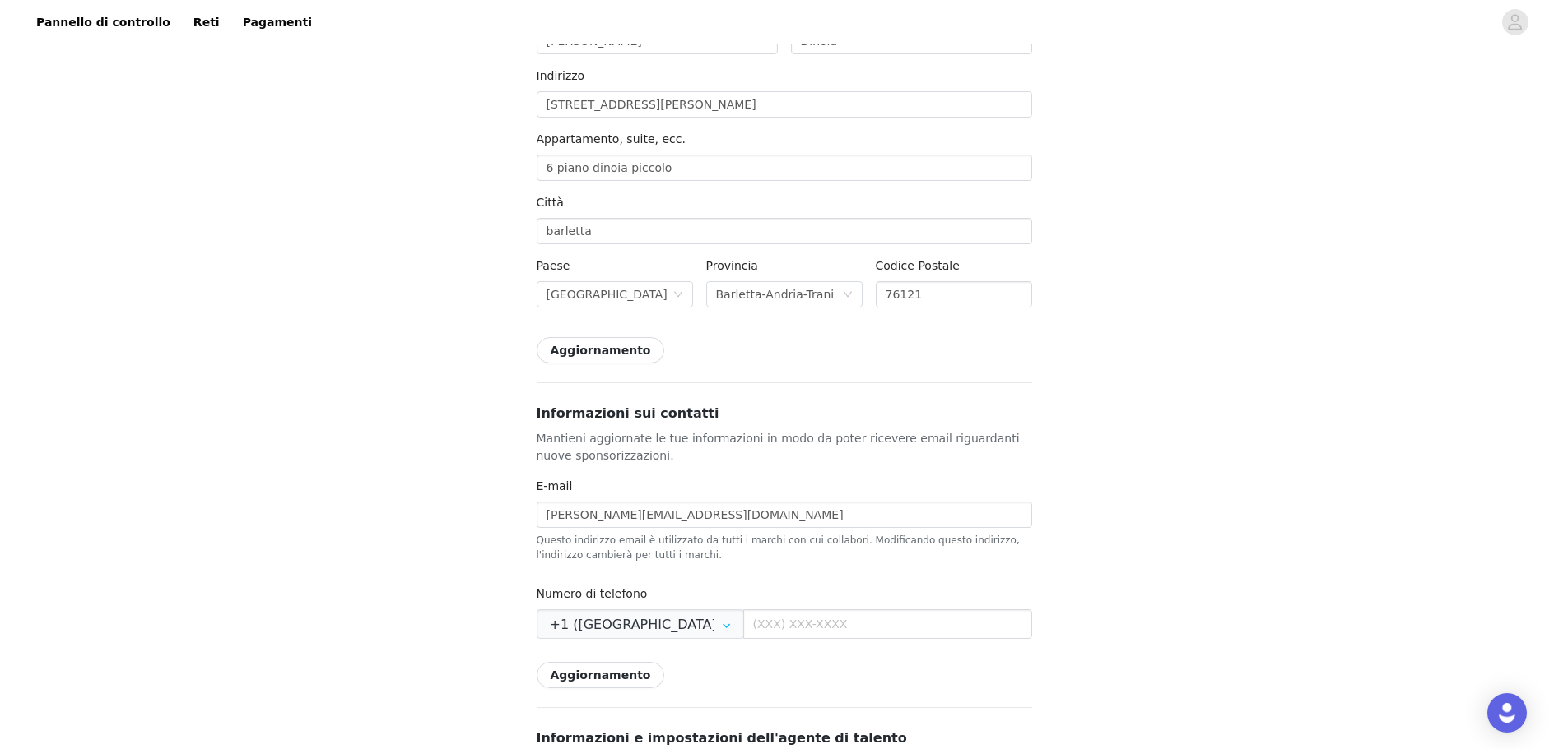
click at [612, 352] on button "Aggiornamento" at bounding box center [600, 350] width 129 height 26
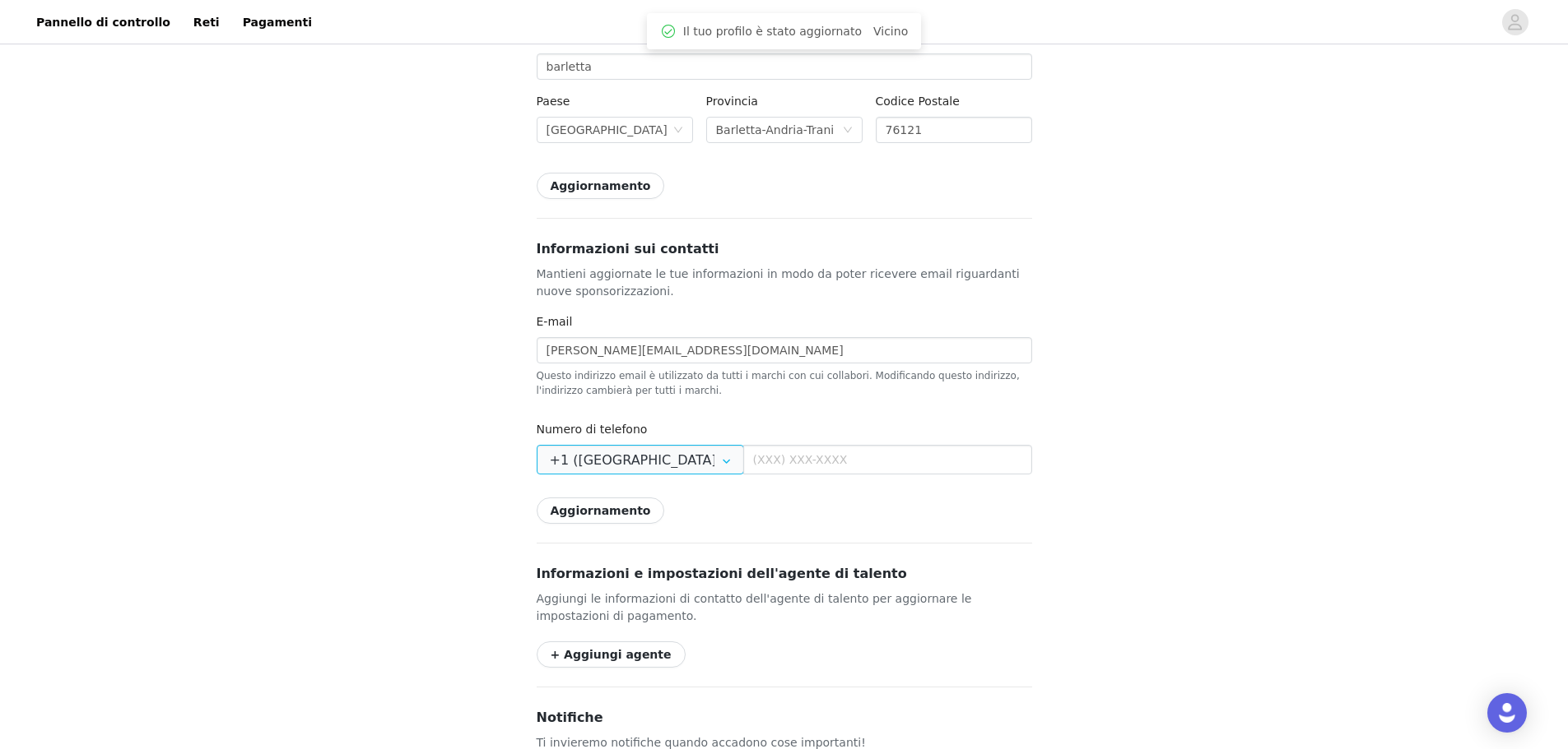
click at [665, 457] on input "+1 ([GEOGRAPHIC_DATA])" at bounding box center [639, 460] width 208 height 30
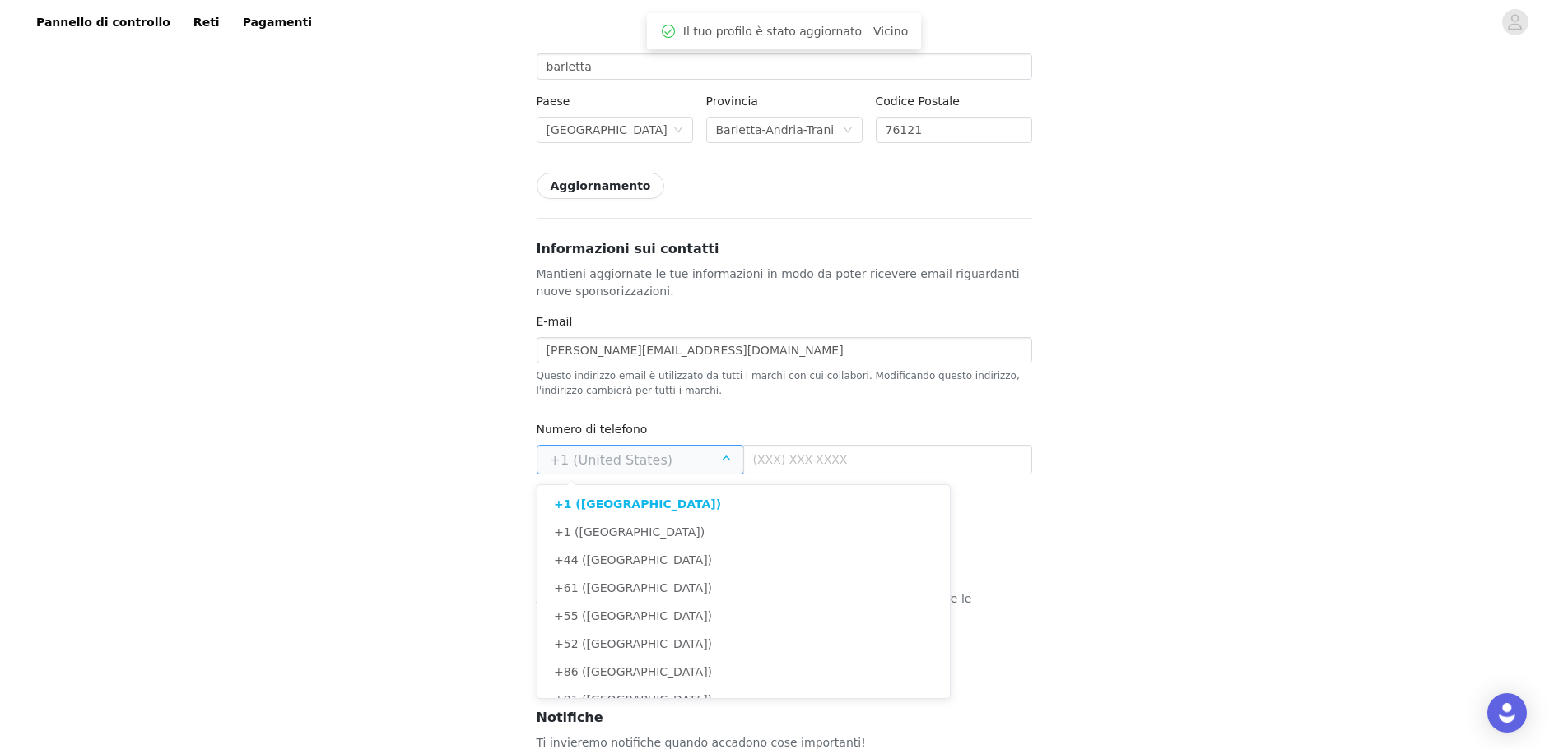
type input "39"
type input "(388) 117-4718"
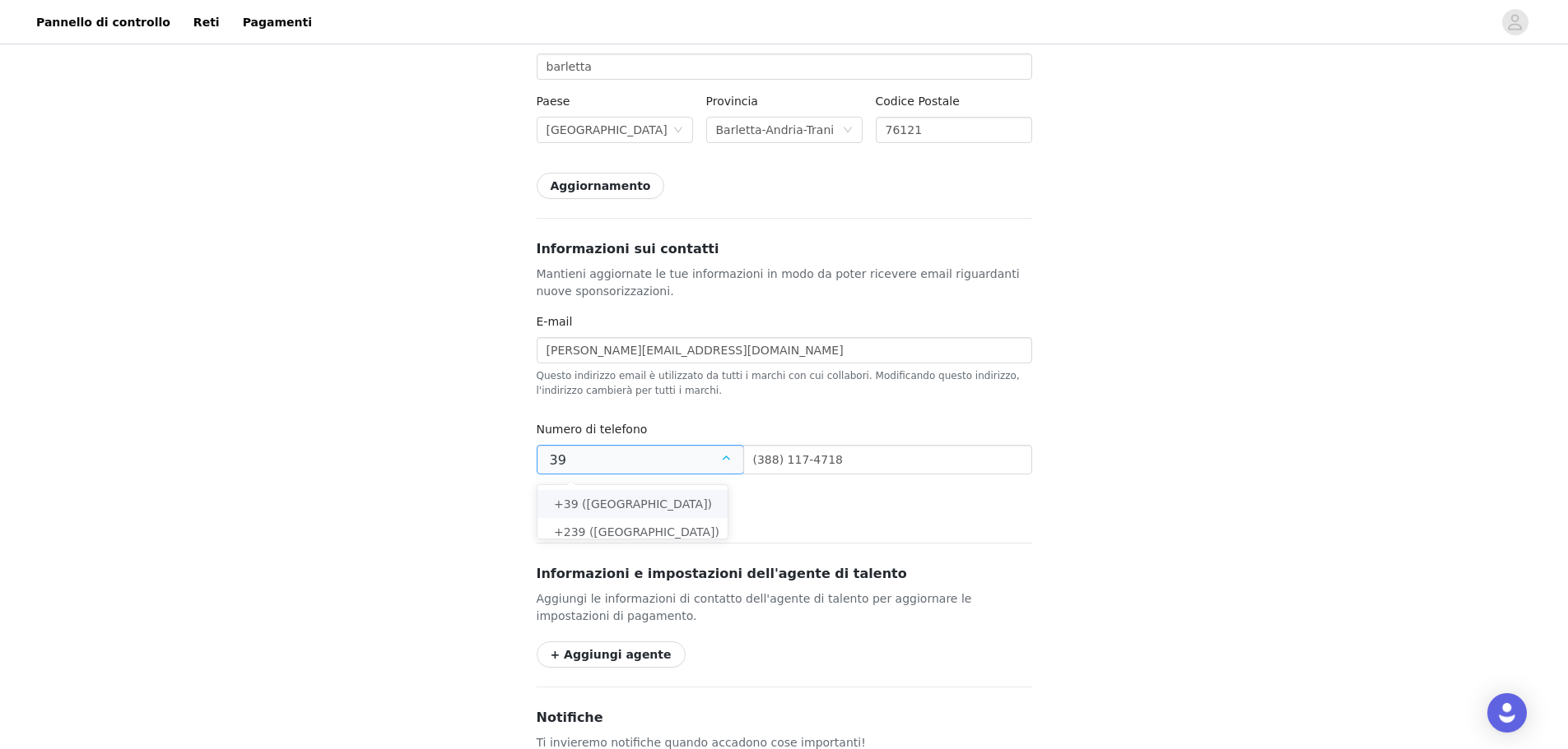
click at [682, 503] on li "+39 ([GEOGRAPHIC_DATA])" at bounding box center [638, 504] width 203 height 28
type input "+39 ([GEOGRAPHIC_DATA])"
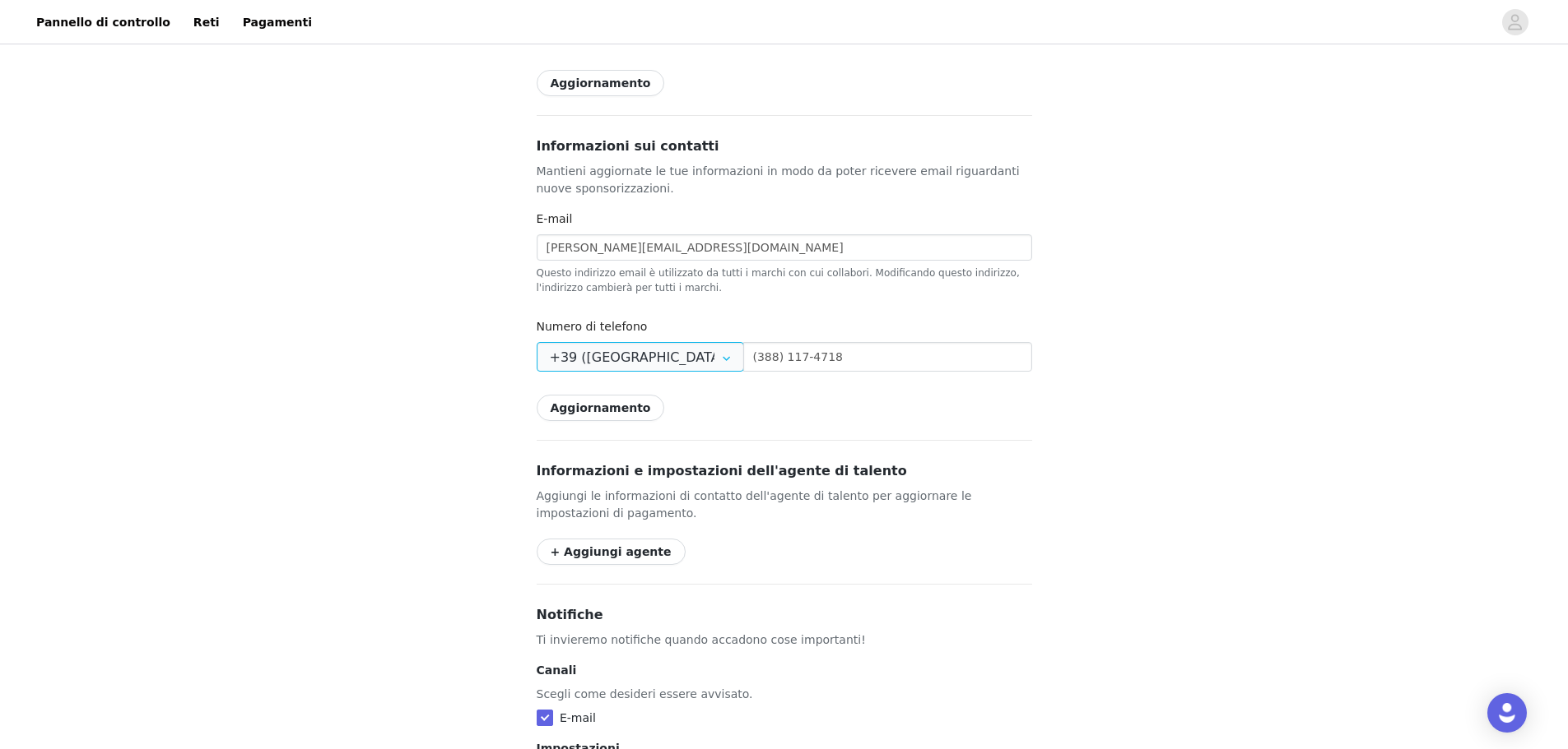
scroll to position [658, 0]
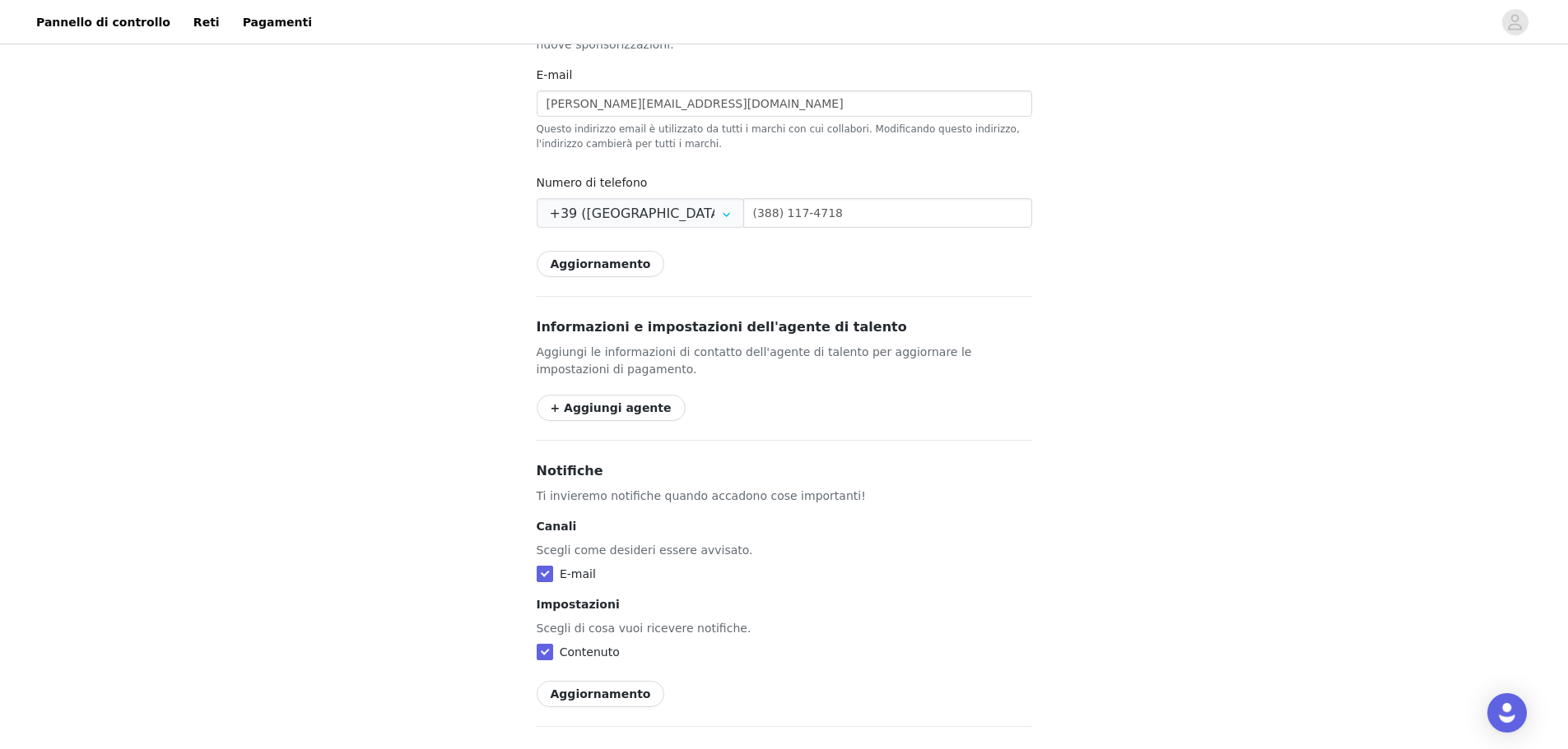
click at [623, 265] on button "Aggiornamento" at bounding box center [600, 264] width 129 height 26
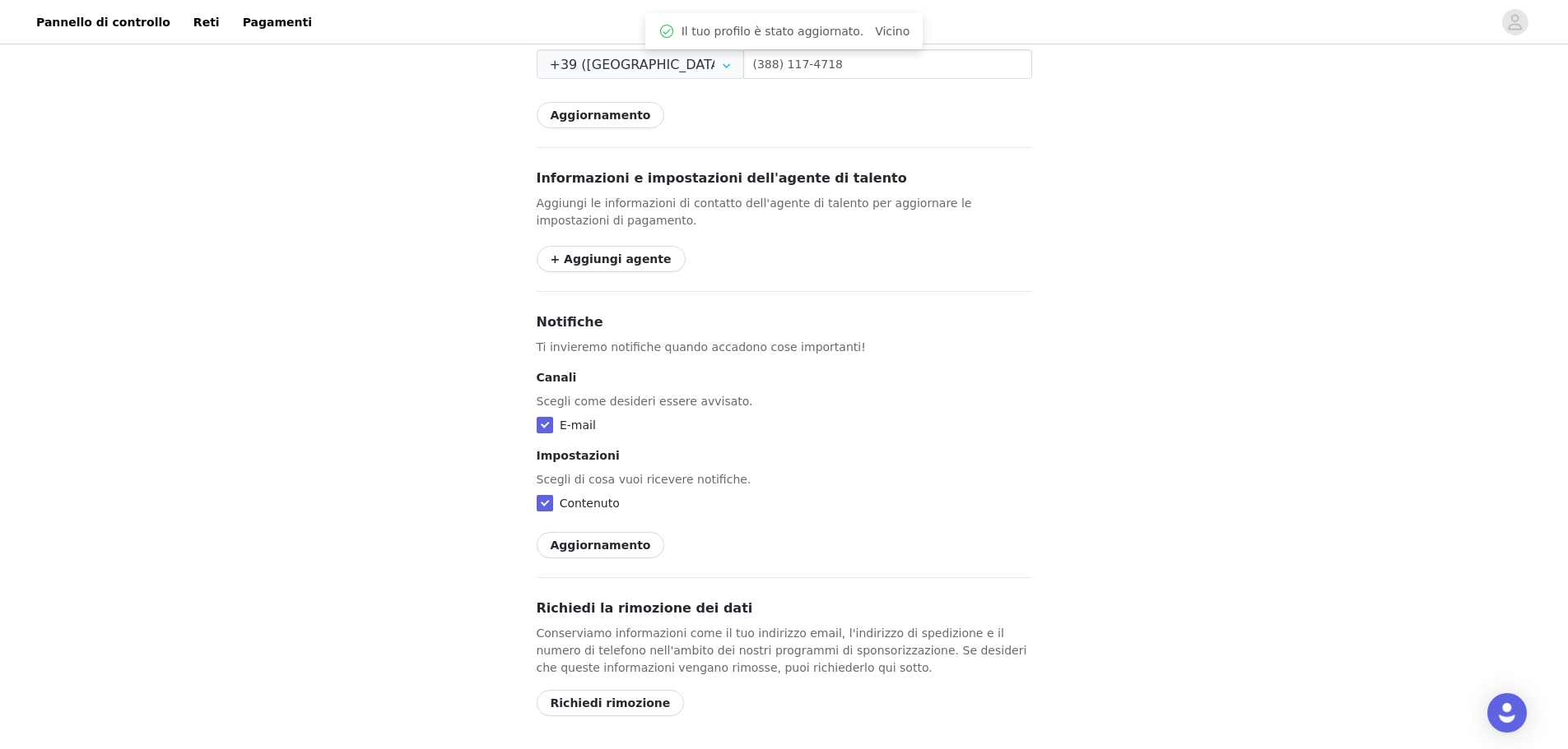
scroll to position [822, 0]
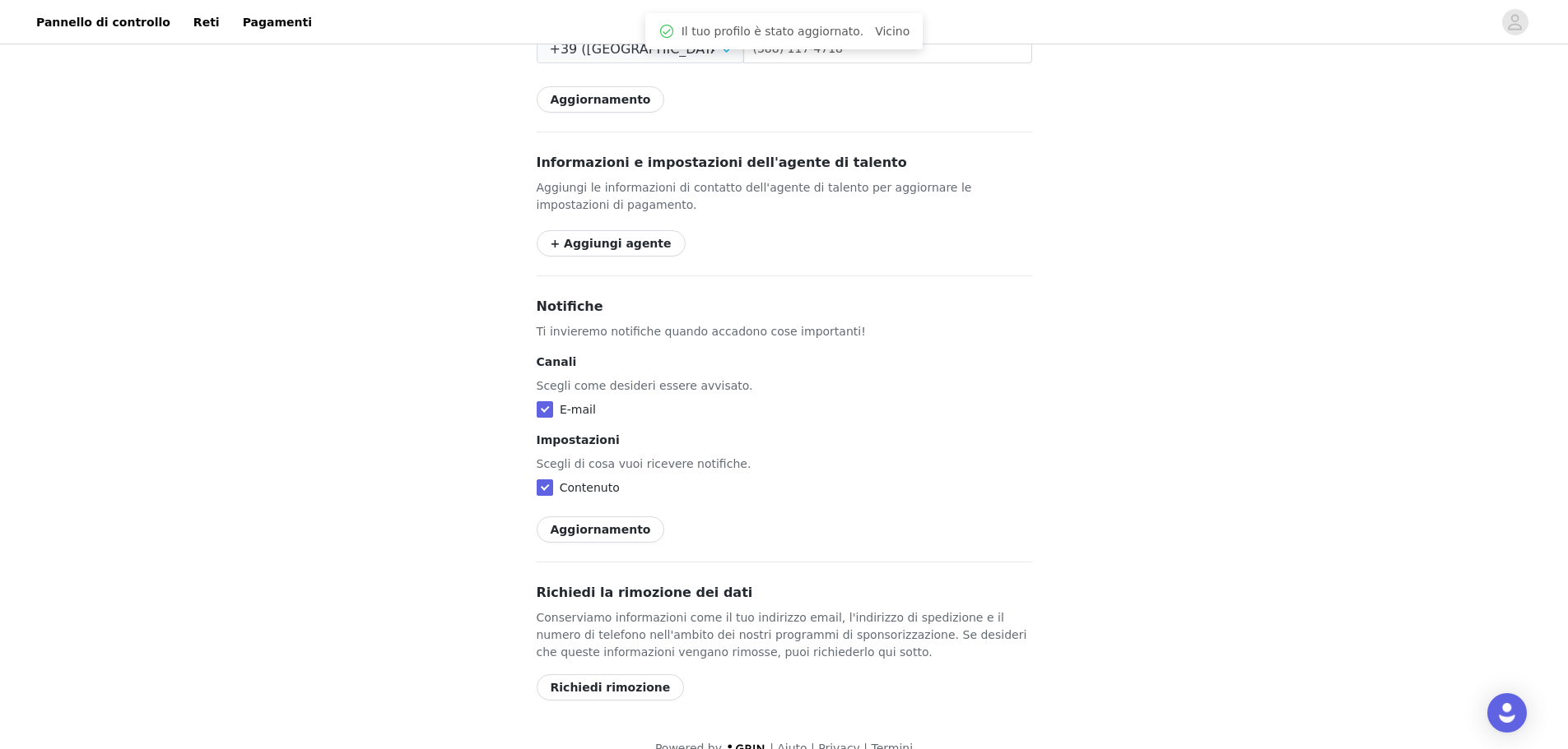
click at [615, 529] on button "Aggiornamento" at bounding box center [600, 529] width 129 height 26
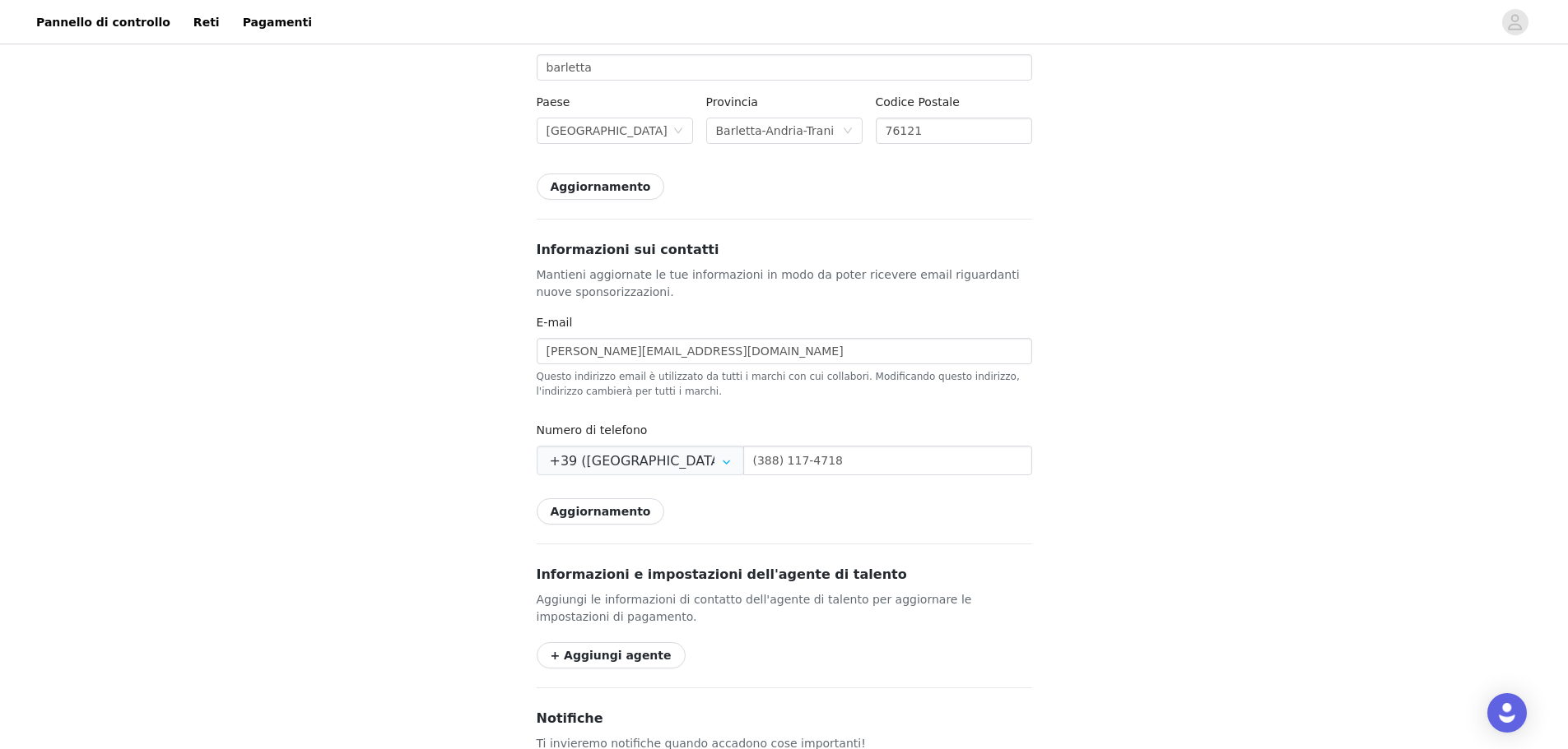
scroll to position [411, 0]
click at [607, 189] on button "Aggiornamento" at bounding box center [600, 186] width 129 height 26
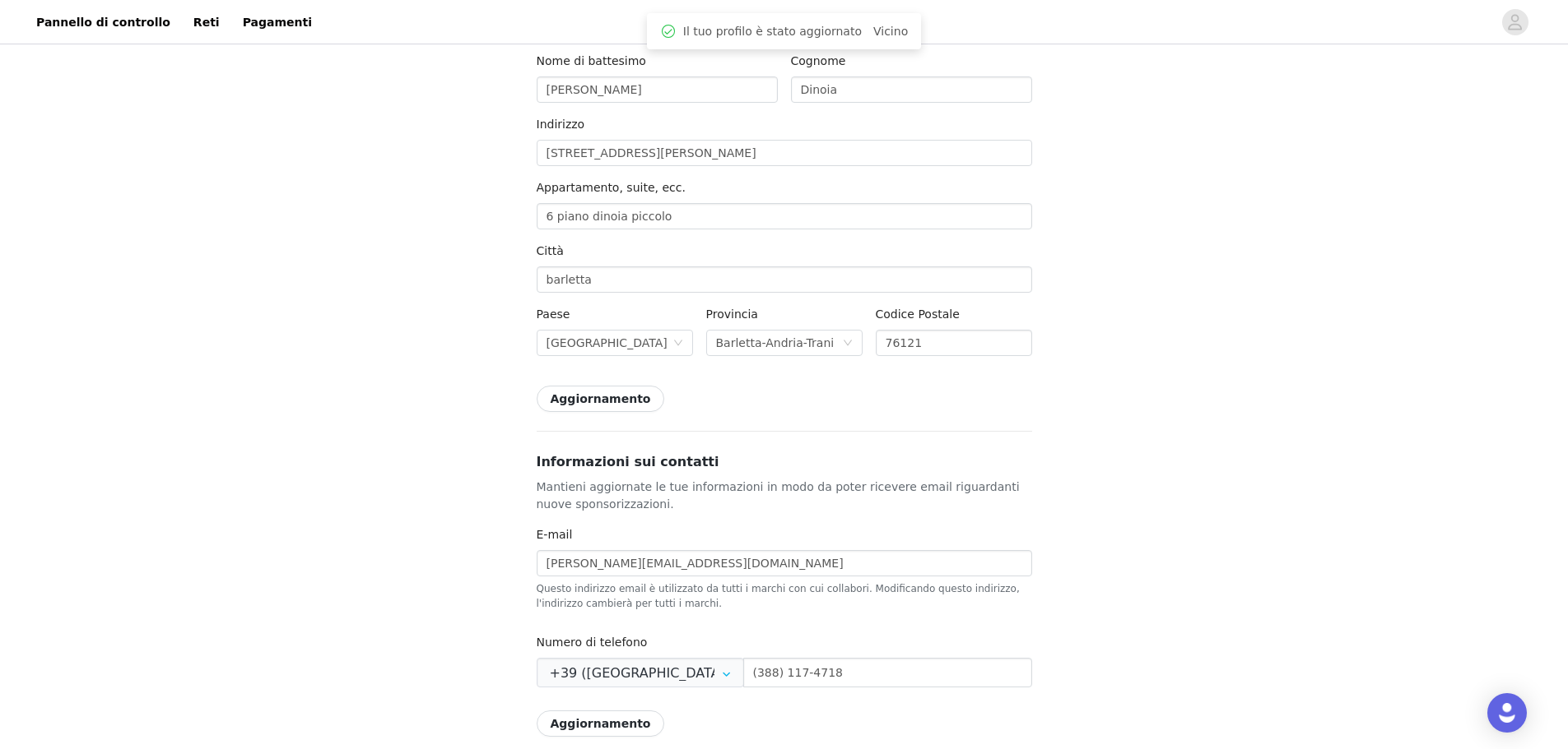
scroll to position [0, 0]
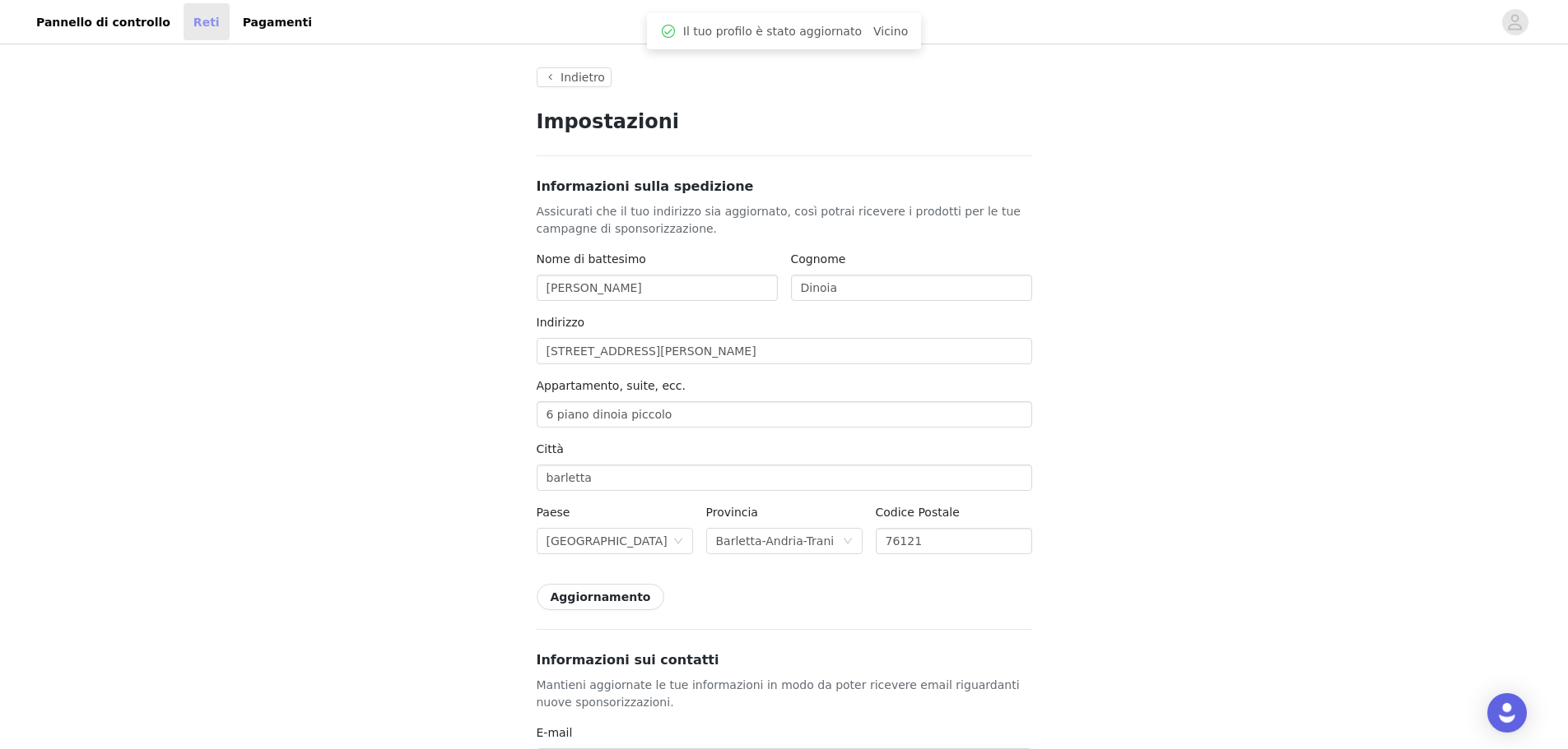
click at [193, 26] on font "Reti" at bounding box center [207, 22] width 26 height 13
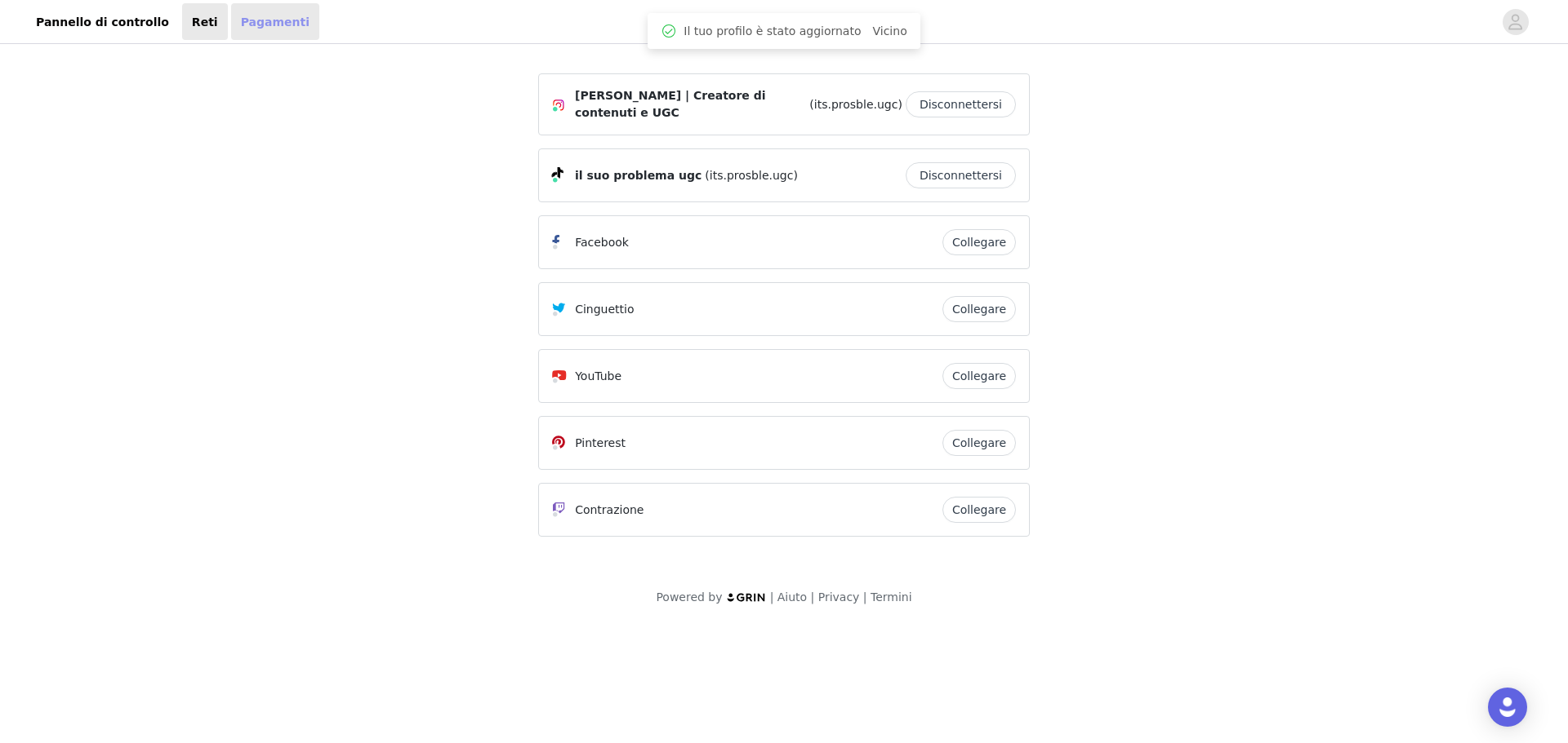
click at [248, 26] on font "Pagamenti" at bounding box center [276, 21] width 69 height 13
